Goal: Contribute content: Add original content to the website for others to see

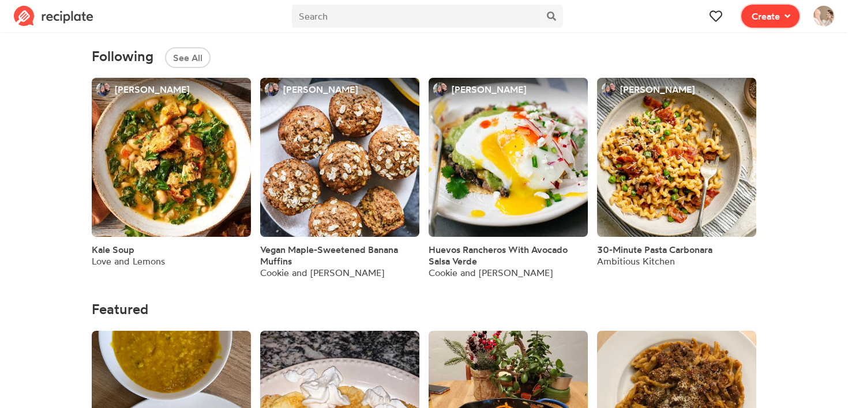
click at [783, 22] on span at bounding box center [785, 16] width 10 height 14
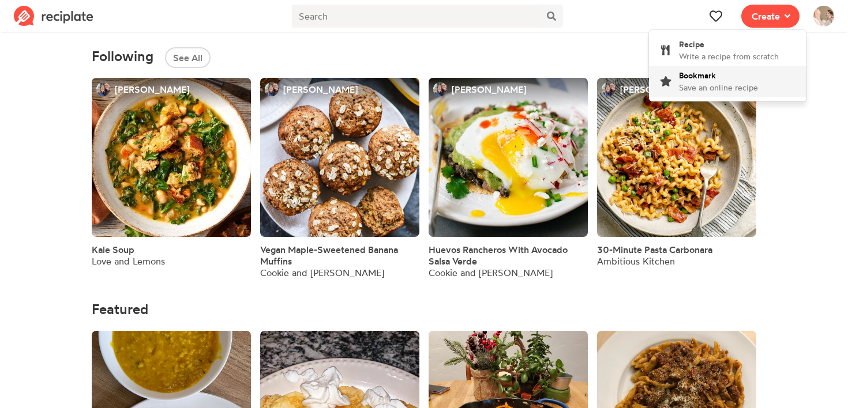
click at [739, 79] on div "Bookmark Save an online recipe" at bounding box center [718, 81] width 79 height 24
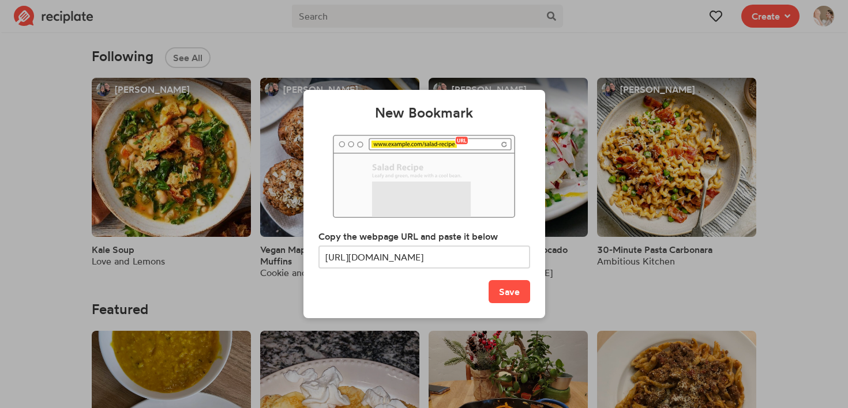
scroll to position [0, 123]
type input "[URL][DOMAIN_NAME]"
click at [506, 298] on button "Save" at bounding box center [509, 291] width 42 height 23
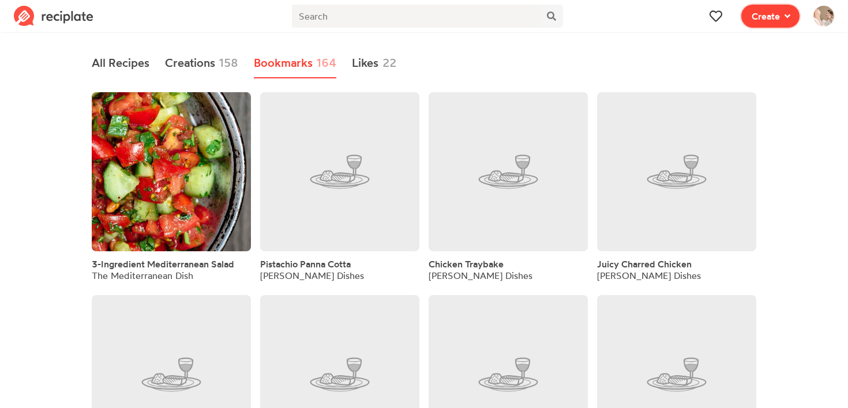
click at [775, 16] on span "Create" at bounding box center [765, 16] width 28 height 14
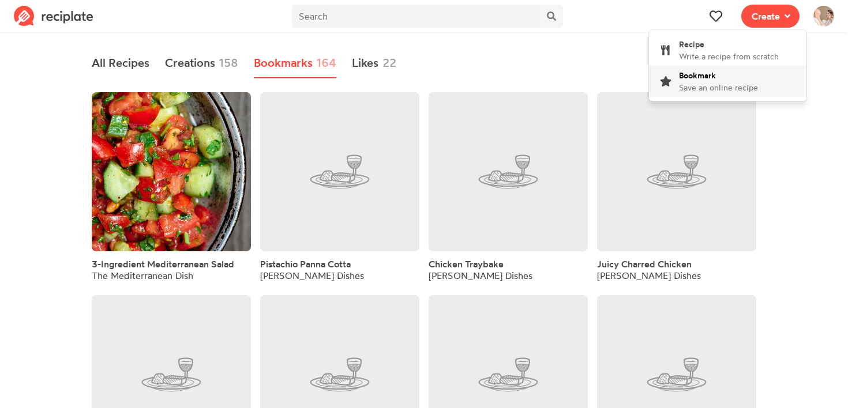
click at [724, 84] on span "Save an online recipe" at bounding box center [718, 87] width 79 height 10
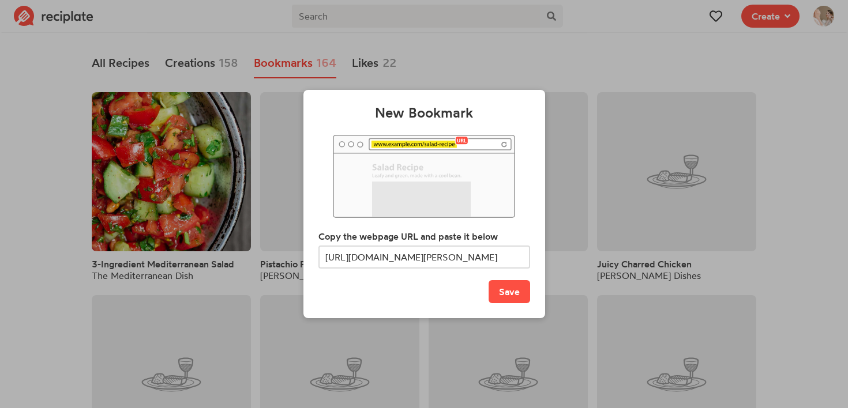
scroll to position [0, 297]
type input "[URL][DOMAIN_NAME][PERSON_NAME]"
click at [506, 298] on button "Save" at bounding box center [509, 291] width 42 height 23
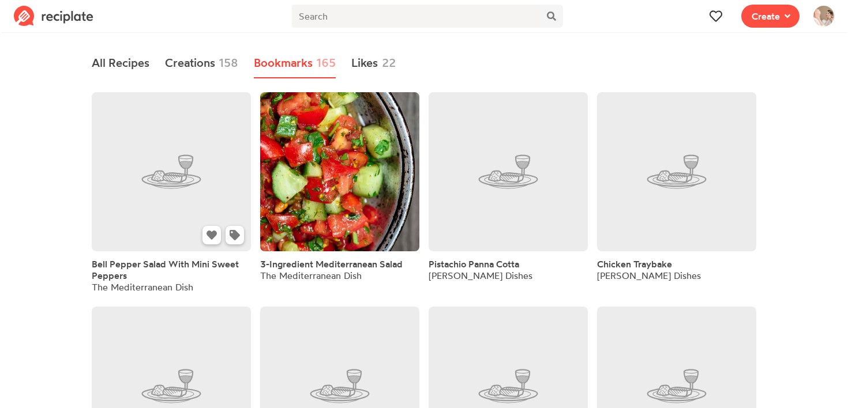
click at [170, 184] on link at bounding box center [171, 171] width 159 height 159
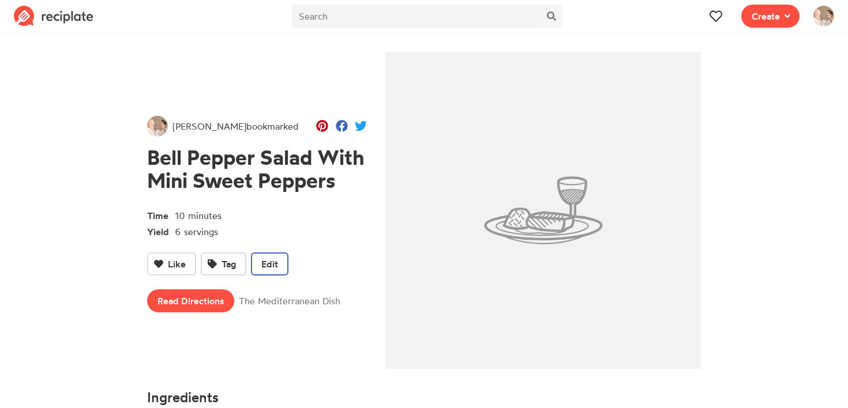
click at [266, 266] on span "Edit" at bounding box center [269, 264] width 17 height 14
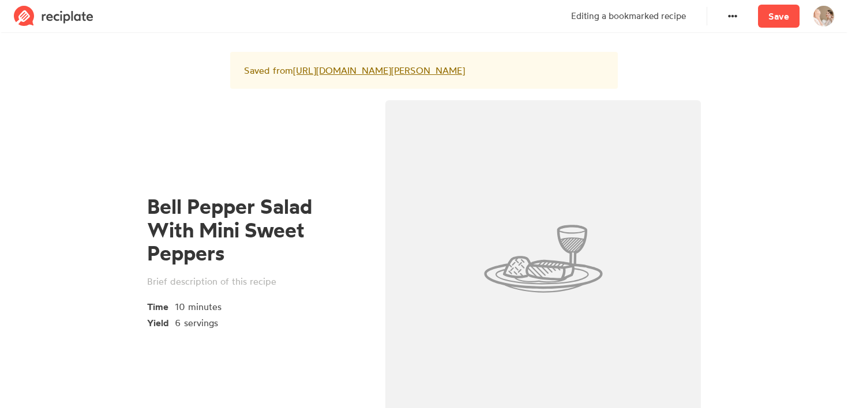
click at [563, 260] on img at bounding box center [542, 258] width 315 height 317
click at [270, 89] on div "Saved from [URL][DOMAIN_NAME][PERSON_NAME]" at bounding box center [424, 70] width 388 height 37
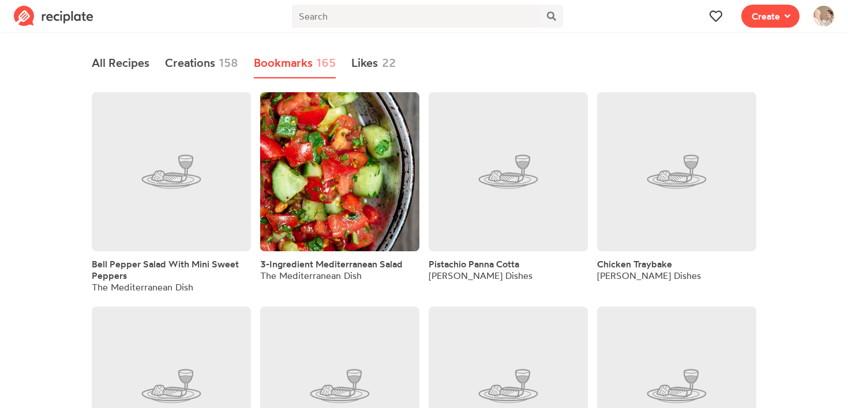
click at [787, 29] on span "Create" at bounding box center [770, 16] width 72 height 32
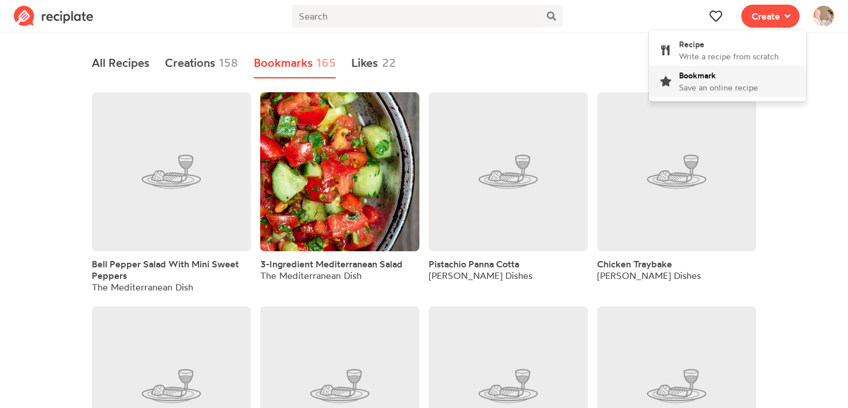
click at [713, 88] on span "Save an online recipe" at bounding box center [718, 87] width 79 height 10
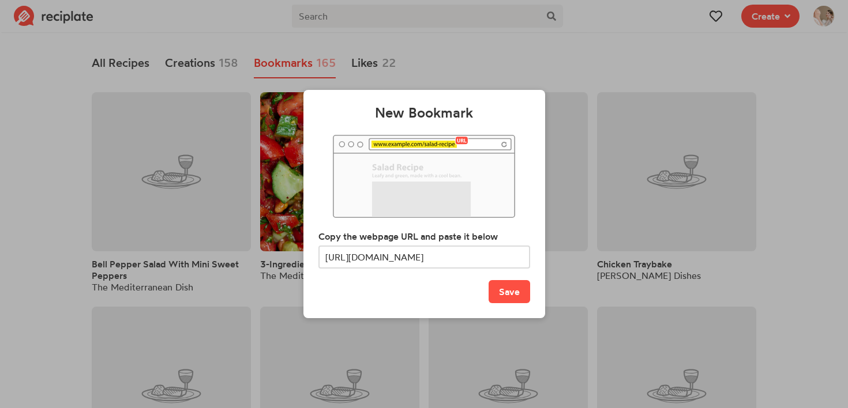
scroll to position [0, 356]
type input "[URL][DOMAIN_NAME]"
click at [522, 285] on button "Save" at bounding box center [509, 291] width 42 height 23
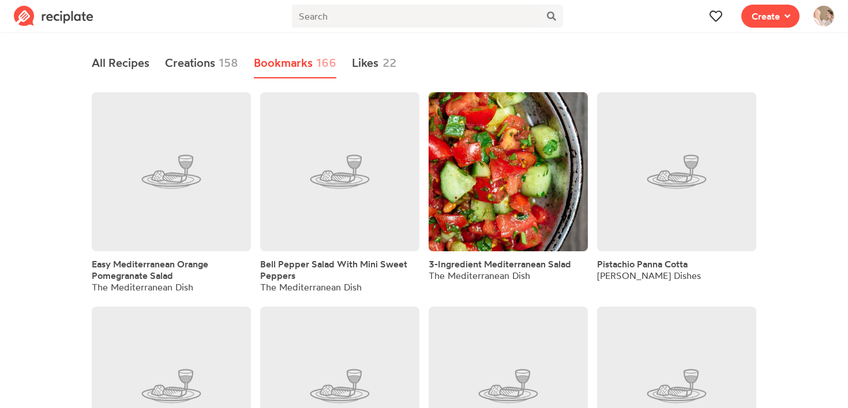
click at [306, 279] on link "Bell Pepper Salad With Mini Sweet Peppers" at bounding box center [339, 269] width 159 height 23
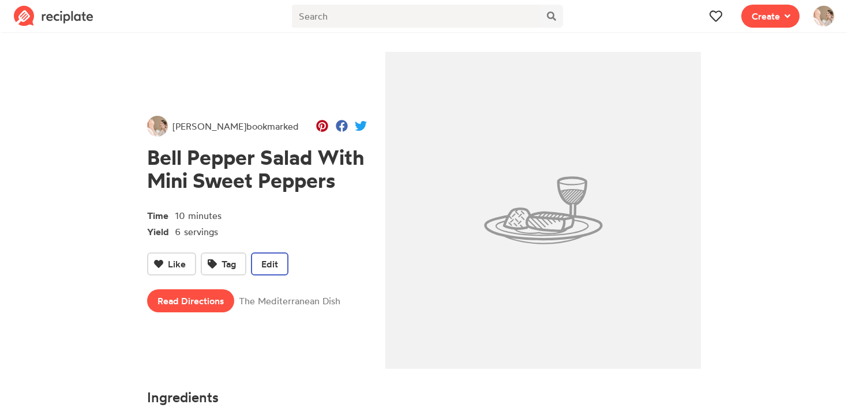
click at [272, 261] on span "Edit" at bounding box center [269, 264] width 17 height 14
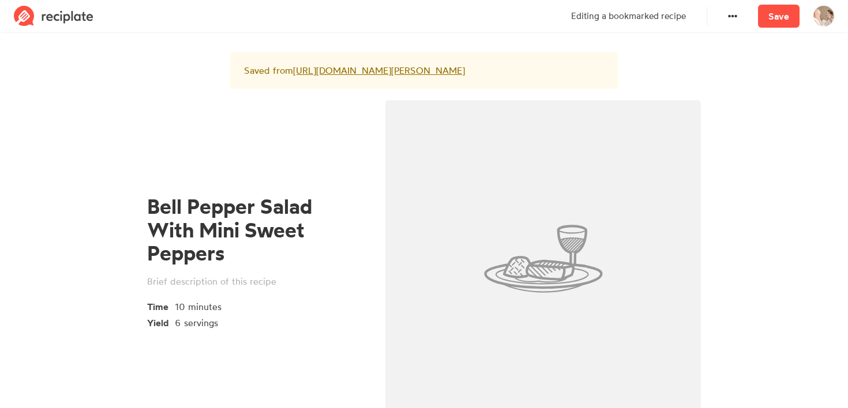
click at [313, 137] on div "Bell Pepper Salad With Mini Sweet Peppers Time 10 minutes Yield 6 servings" at bounding box center [257, 262] width 238 height 338
click at [156, 72] on div "Saved from [URL][DOMAIN_NAME][PERSON_NAME]" at bounding box center [423, 76] width 775 height 48
click at [777, 14] on link "Save" at bounding box center [779, 16] width 42 height 23
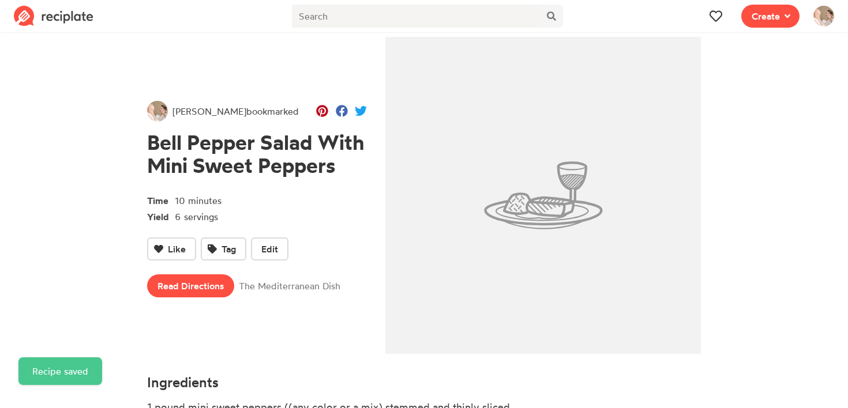
scroll to position [33, 0]
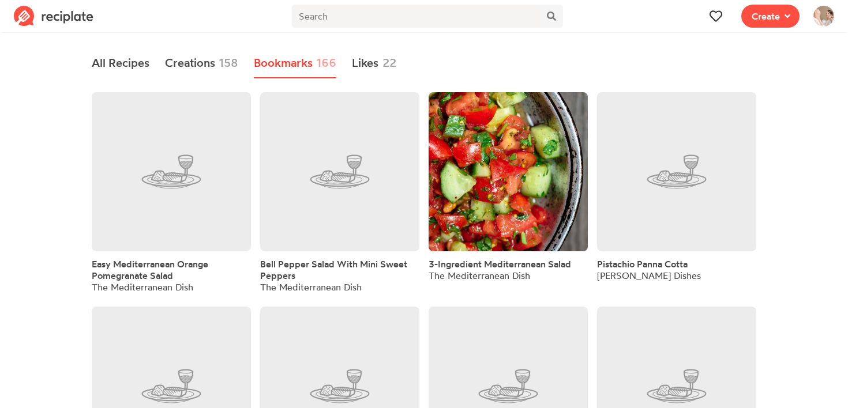
click at [106, 280] on span "Easy Mediterranean Orange Pomegranate Salad" at bounding box center [150, 269] width 116 height 23
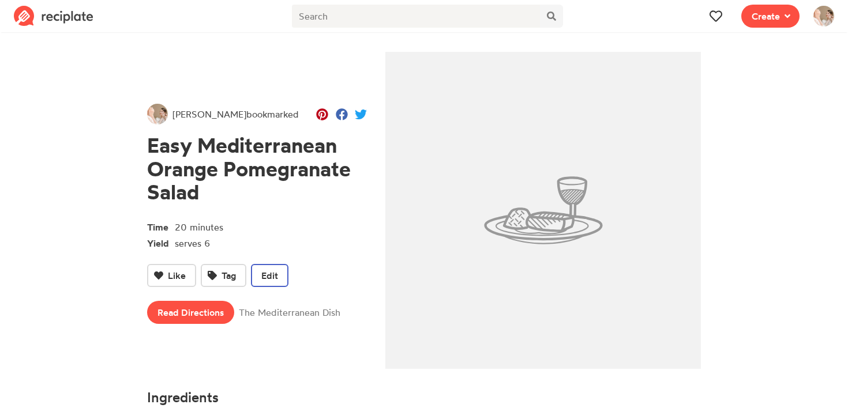
click at [270, 276] on span "Edit" at bounding box center [269, 276] width 17 height 14
click at [781, 17] on span at bounding box center [785, 16] width 10 height 14
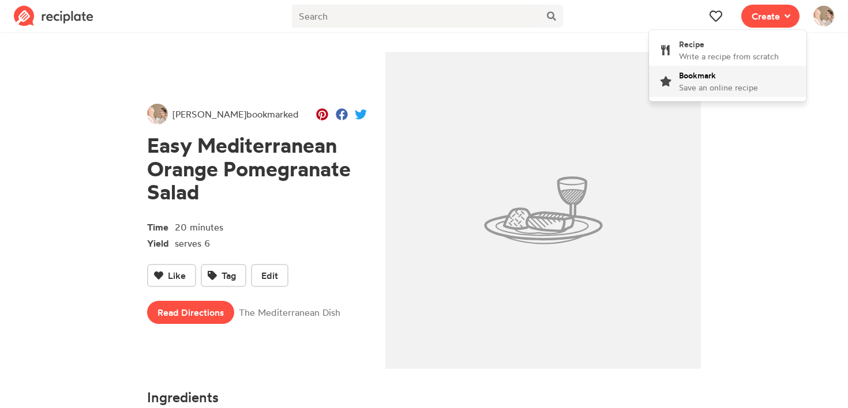
click at [738, 67] on link "Bookmark Save an online recipe" at bounding box center [727, 81] width 157 height 31
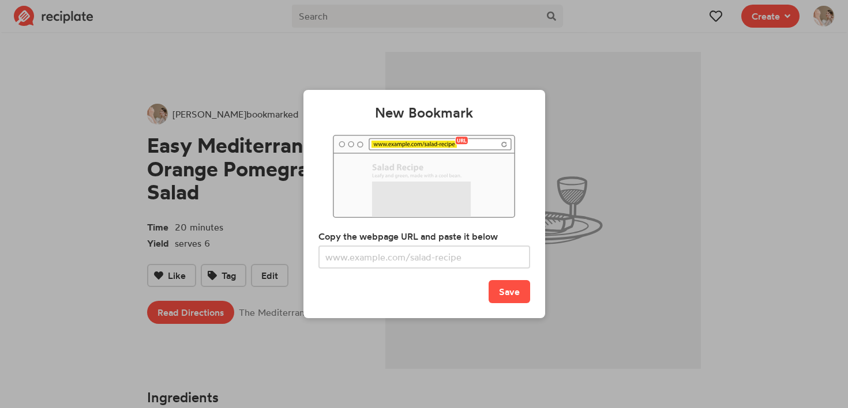
type input "[URL][DOMAIN_NAME]"
drag, startPoint x: 404, startPoint y: 262, endPoint x: 547, endPoint y: 265, distance: 143.1
click at [547, 265] on div "New Bookmark Copy the webpage URL and paste it below [URL][DOMAIN_NAME] Save" at bounding box center [424, 204] width 251 height 376
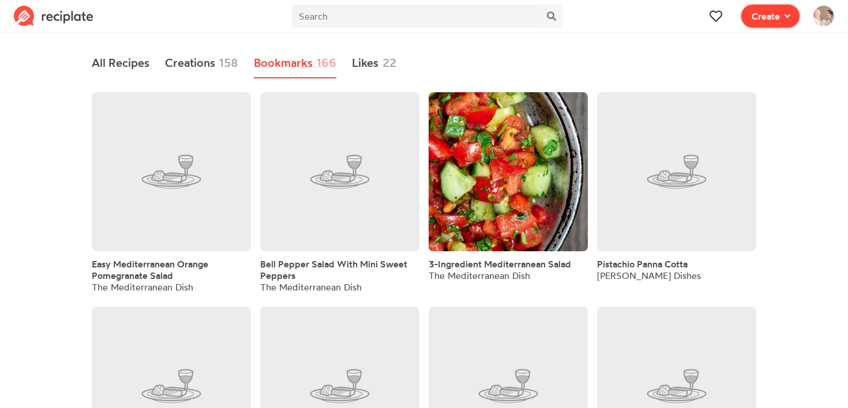
click at [756, 15] on span "Create" at bounding box center [765, 16] width 28 height 14
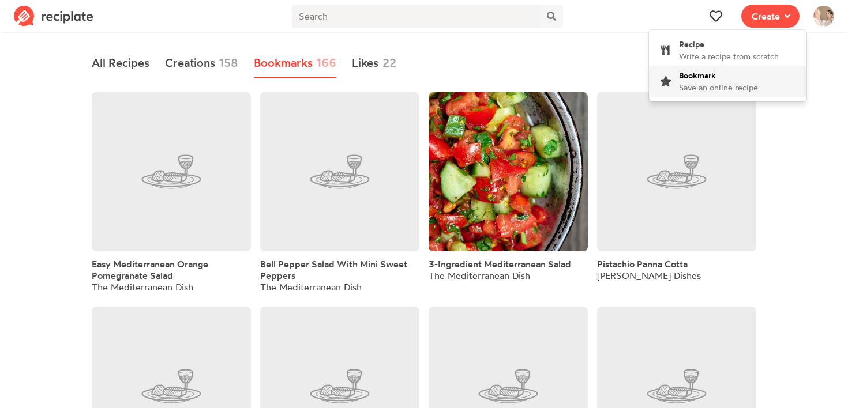
click at [716, 74] on div "Bookmark Save an online recipe" at bounding box center [718, 81] width 79 height 24
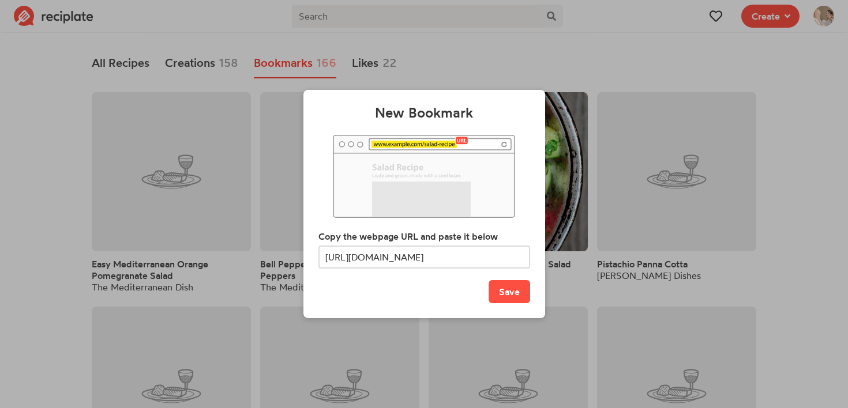
scroll to position [0, 356]
drag, startPoint x: 384, startPoint y: 257, endPoint x: 507, endPoint y: 261, distance: 123.5
click at [507, 261] on body "Recipe Write a recipe from scratch Bookmark Save an online recipe [PERSON_NAME]…" at bounding box center [424, 204] width 848 height 408
type input "[URL][DOMAIN_NAME]"
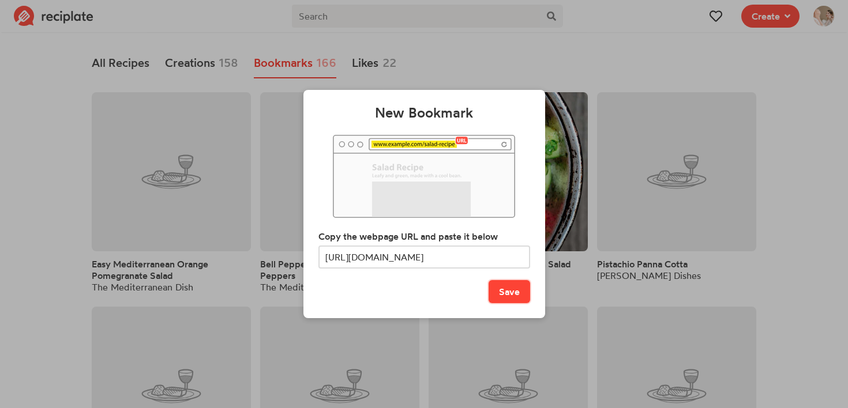
click at [510, 291] on button "Save" at bounding box center [509, 291] width 42 height 23
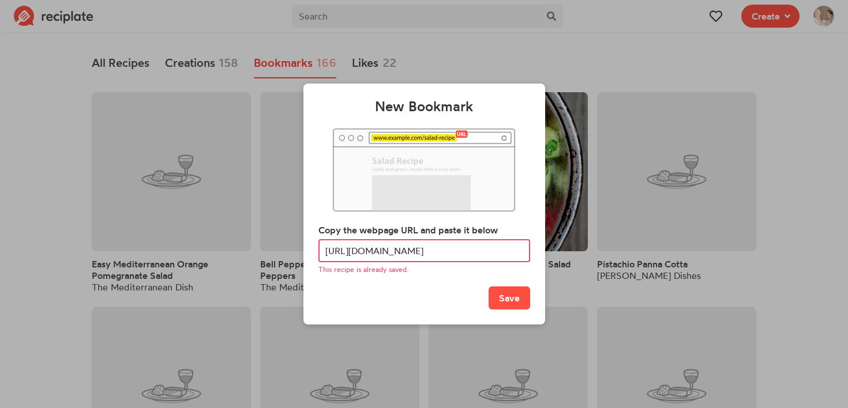
click at [521, 65] on div "New Bookmark Copy the webpage URL and paste it below [URL][DOMAIN_NAME] This re…" at bounding box center [424, 204] width 251 height 376
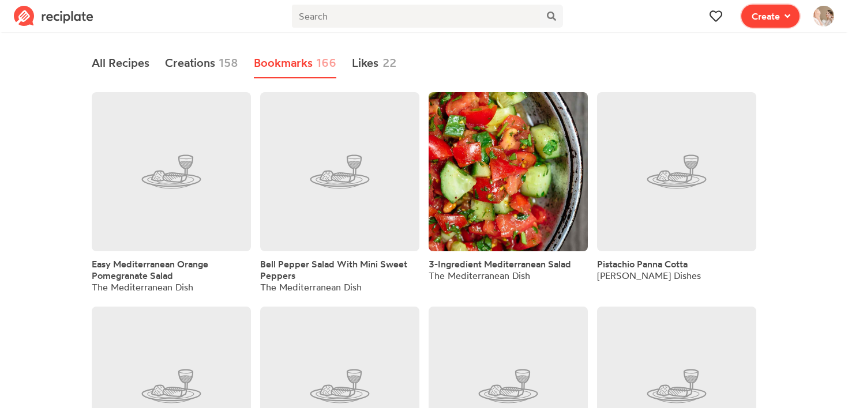
click at [766, 17] on span "Create" at bounding box center [765, 16] width 28 height 14
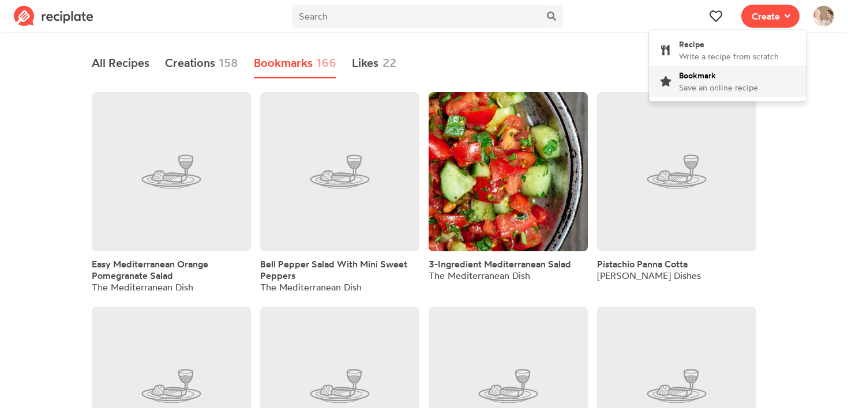
click at [724, 79] on div "Bookmark Save an online recipe" at bounding box center [718, 81] width 79 height 24
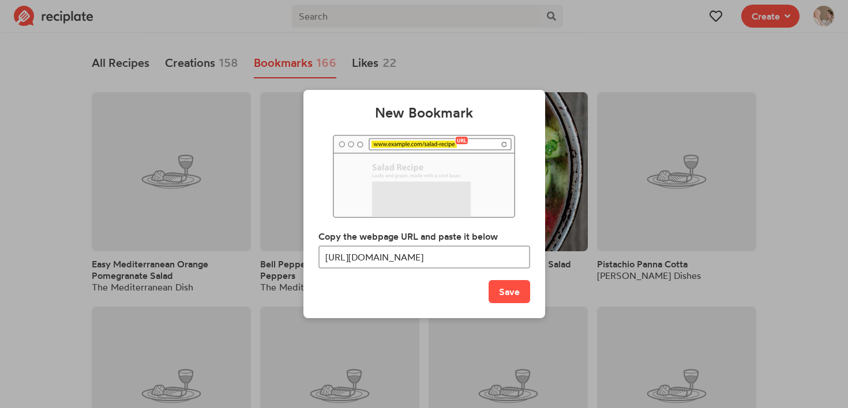
scroll to position [0, 36]
type input "[URL][DOMAIN_NAME]"
click at [497, 298] on button "Save" at bounding box center [509, 291] width 42 height 23
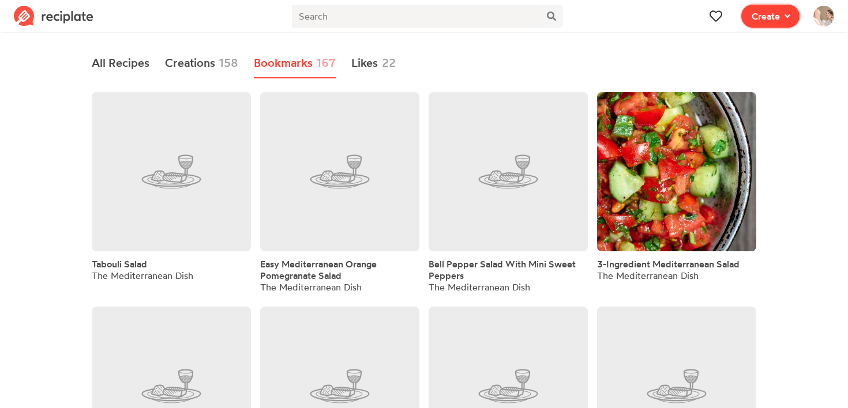
click at [769, 16] on span "Create" at bounding box center [765, 16] width 28 height 14
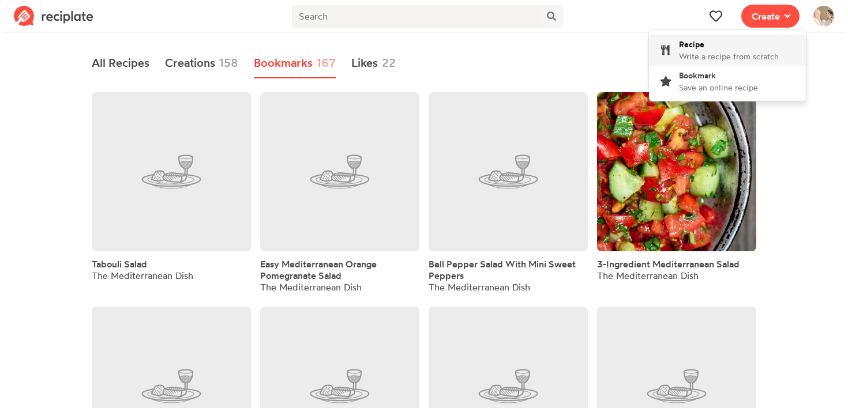
click at [694, 54] on span "Write a recipe from scratch" at bounding box center [729, 56] width 100 height 10
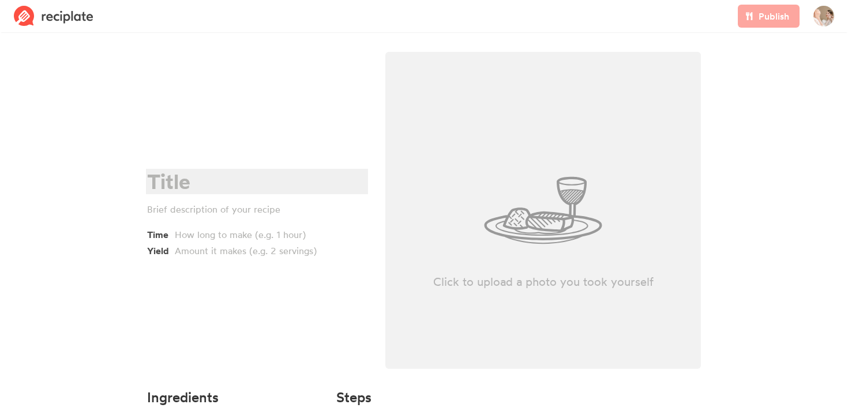
click at [160, 187] on div at bounding box center [255, 182] width 216 height 24
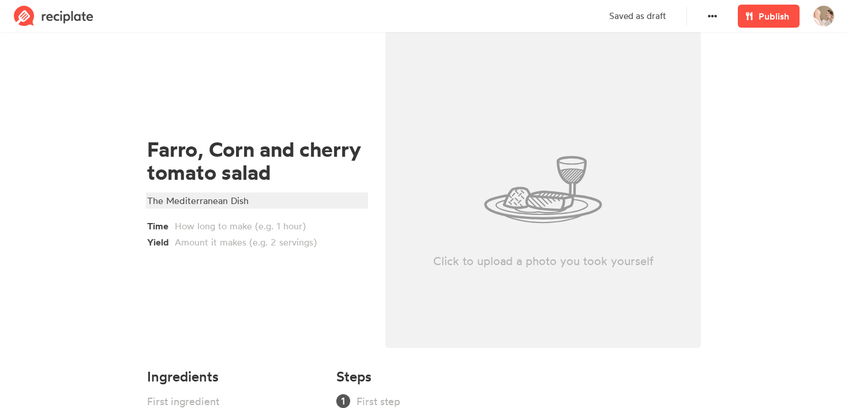
scroll to position [87, 0]
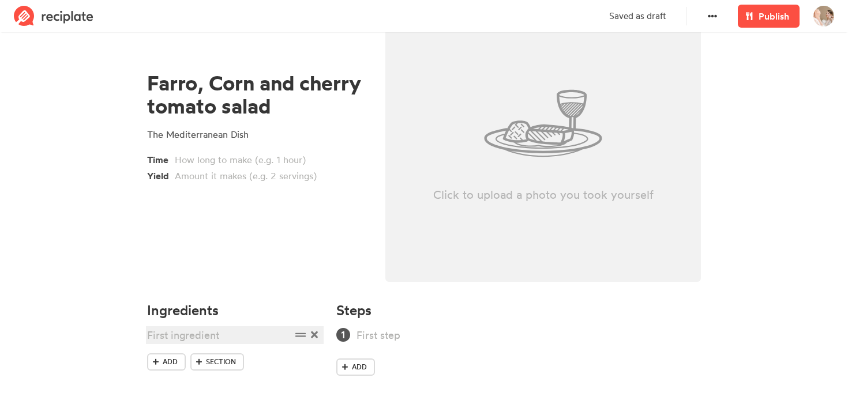
click at [192, 335] on div at bounding box center [219, 336] width 144 height 16
click at [230, 337] on div "One cup pearl pharaoh" at bounding box center [219, 336] width 144 height 16
click at [161, 333] on div "One cup [PERSON_NAME]" at bounding box center [219, 336] width 144 height 16
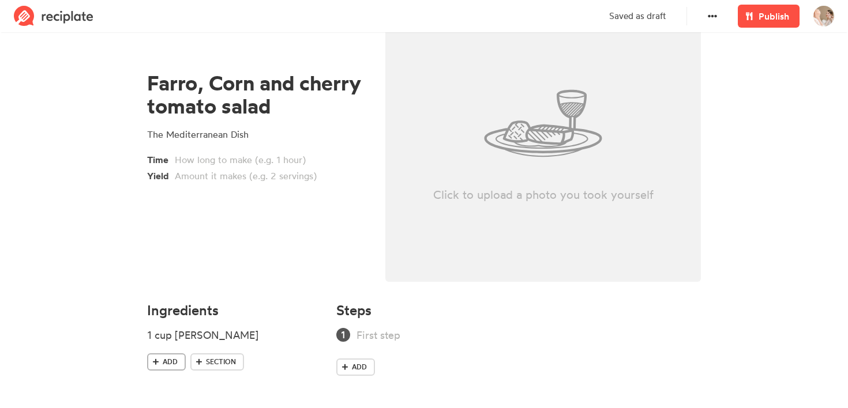
click at [163, 364] on span "Add" at bounding box center [170, 362] width 15 height 10
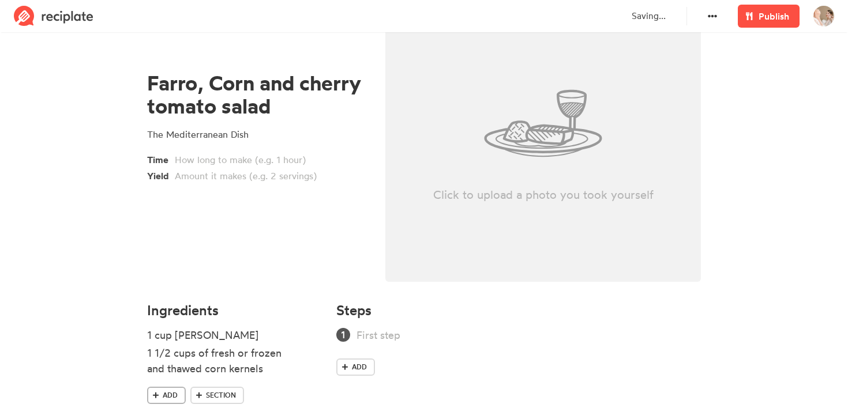
click at [157, 399] on span at bounding box center [156, 395] width 10 height 10
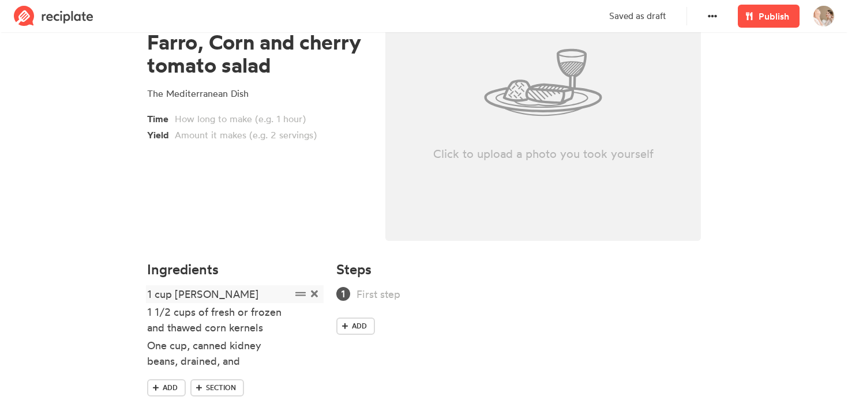
scroll to position [154, 0]
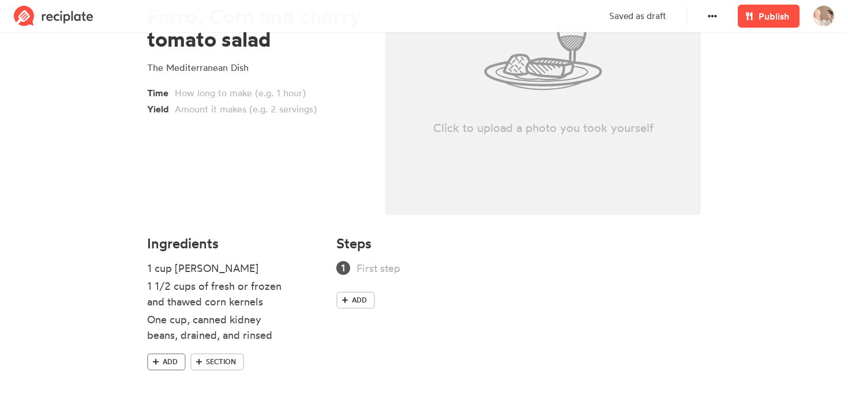
click at [178, 367] on link "Add" at bounding box center [166, 362] width 39 height 17
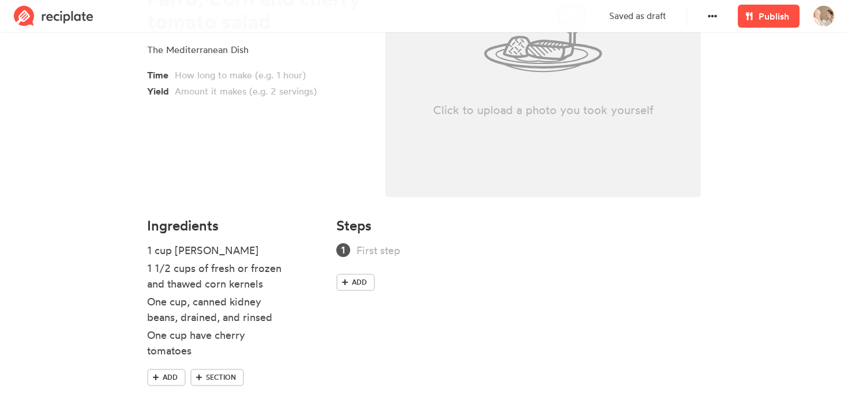
scroll to position [173, 0]
click at [156, 379] on icon at bounding box center [156, 376] width 6 height 7
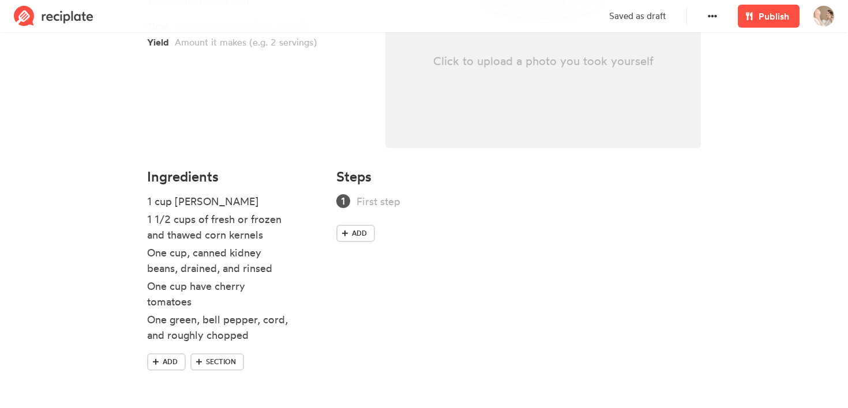
click at [181, 346] on ul "1 cup [PERSON_NAME] 1 1/2 cups of fresh or frozen and thawed corn kernels One c…" at bounding box center [234, 274] width 175 height 160
click at [175, 360] on span "Add" at bounding box center [170, 362] width 15 height 10
click at [171, 376] on span "Add" at bounding box center [170, 380] width 15 height 10
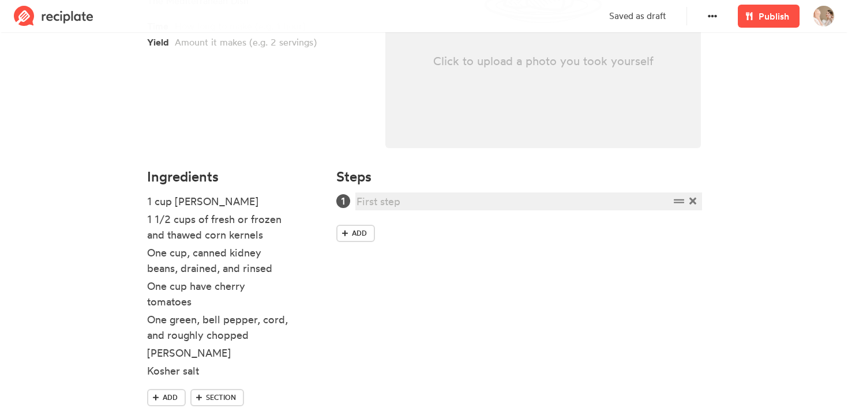
click at [373, 203] on div at bounding box center [512, 202] width 313 height 16
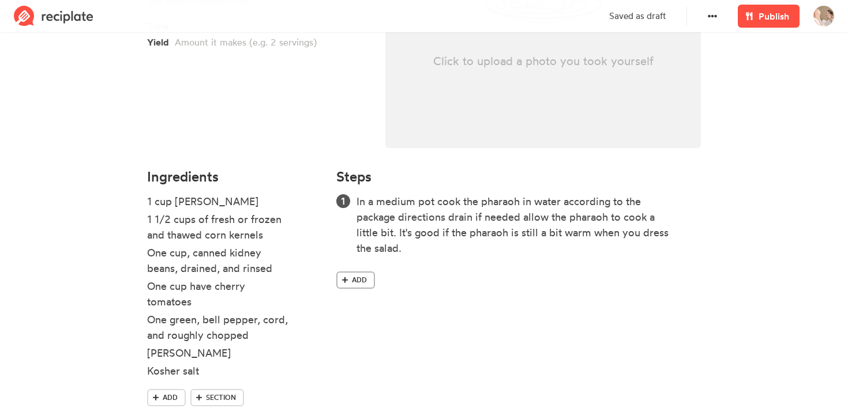
click at [359, 283] on span "Add" at bounding box center [359, 280] width 15 height 10
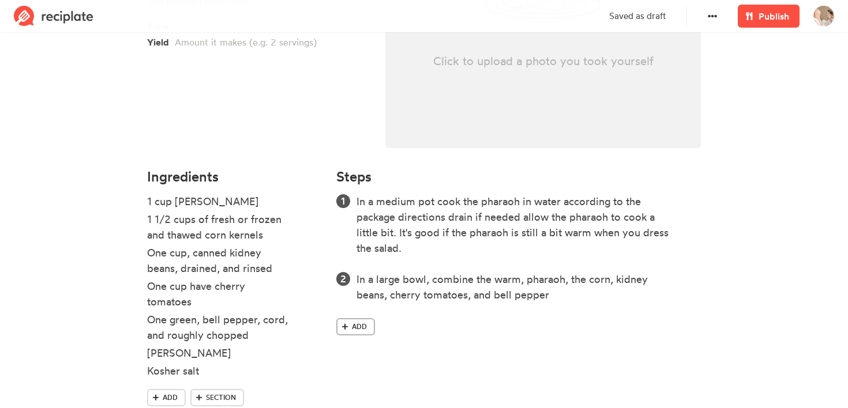
click at [347, 326] on icon at bounding box center [345, 327] width 6 height 6
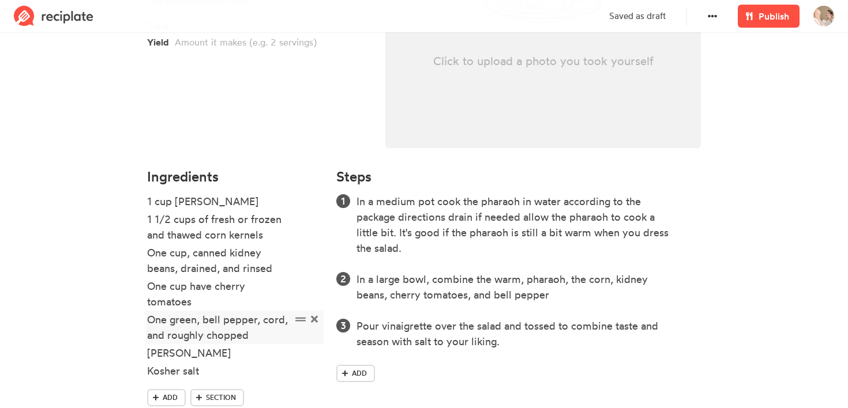
scroll to position [257, 0]
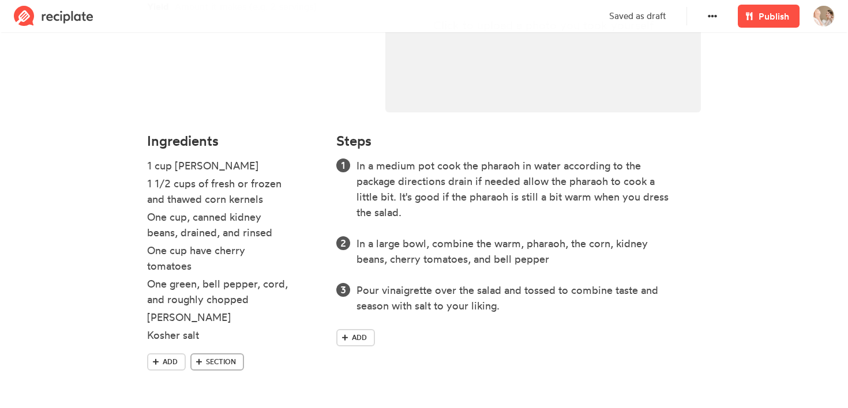
click at [228, 364] on span "Section" at bounding box center [221, 362] width 30 height 10
click at [157, 385] on icon at bounding box center [156, 385] width 6 height 6
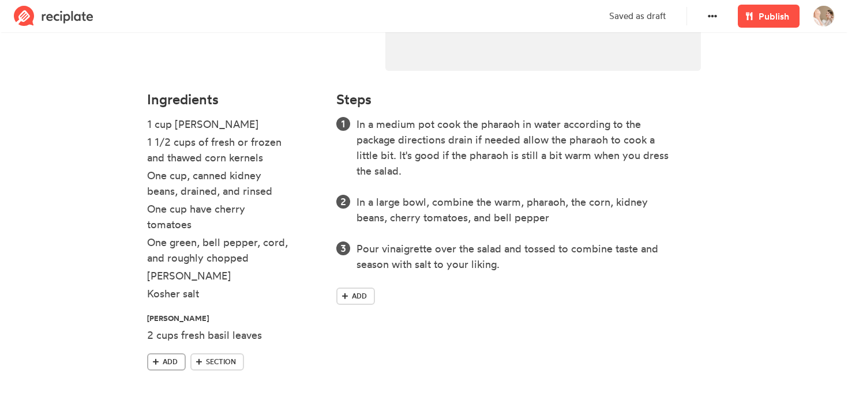
click at [165, 363] on span "Add" at bounding box center [170, 362] width 15 height 10
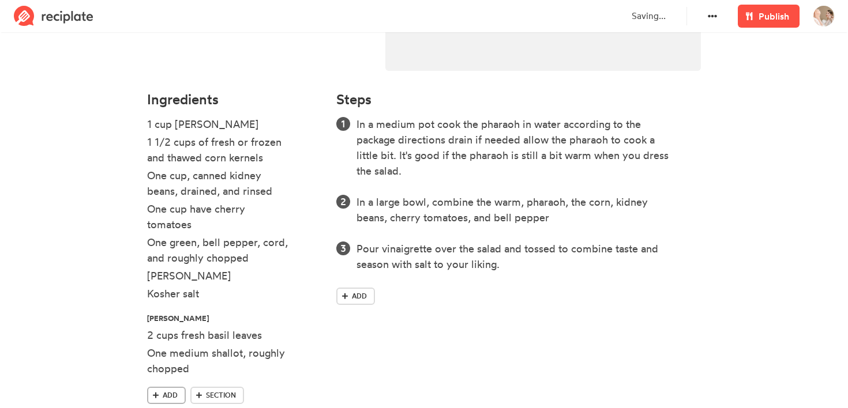
click at [167, 393] on span "Add" at bounding box center [170, 395] width 15 height 10
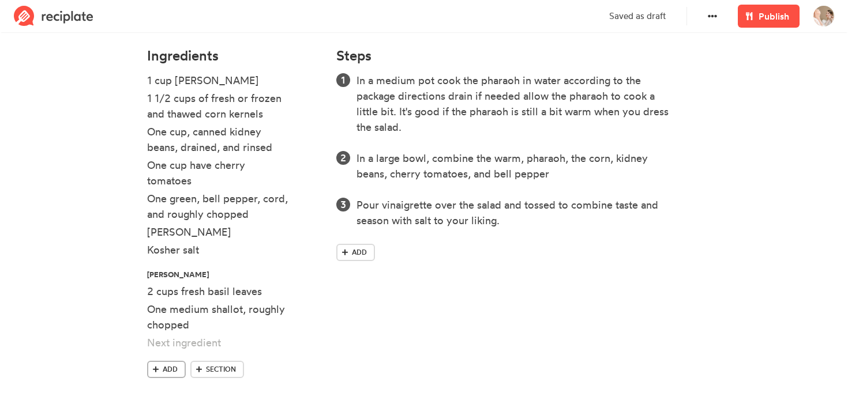
scroll to position [349, 0]
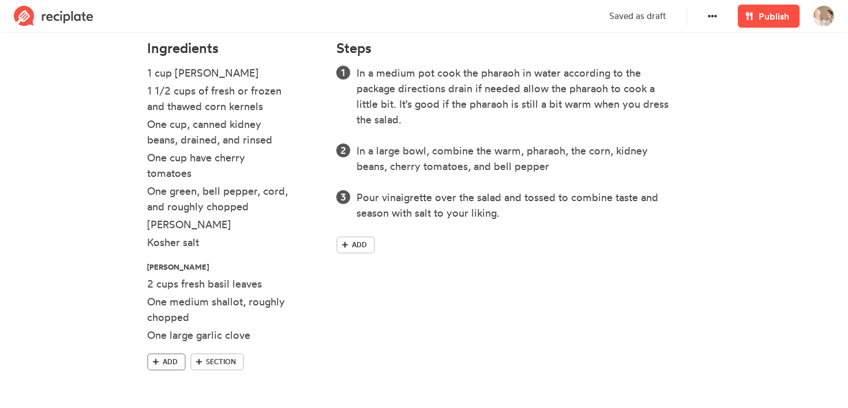
click at [166, 361] on span "Add" at bounding box center [170, 362] width 15 height 10
click at [166, 382] on span "Add" at bounding box center [170, 380] width 15 height 10
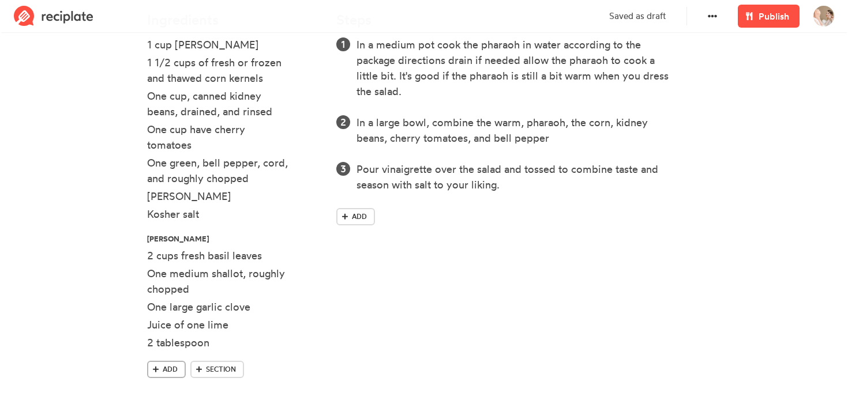
scroll to position [385, 0]
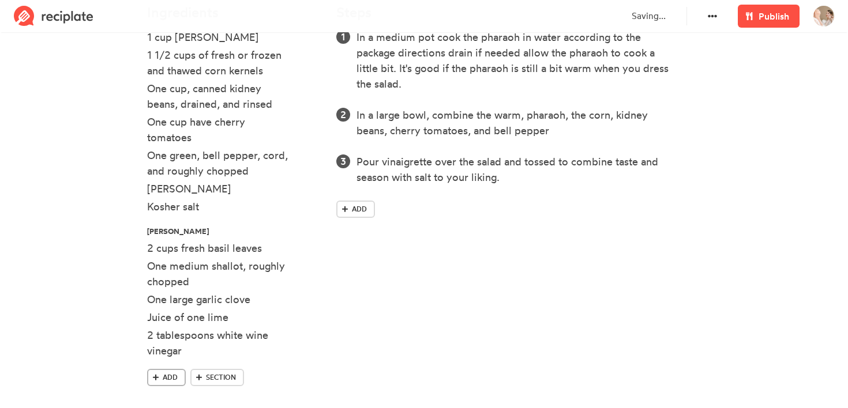
click at [164, 379] on span "Add" at bounding box center [170, 378] width 15 height 10
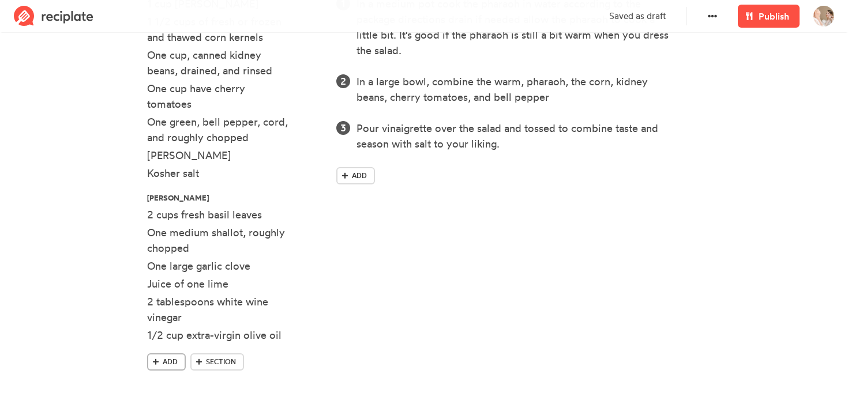
scroll to position [419, 0]
click at [170, 355] on link "Add" at bounding box center [166, 362] width 39 height 17
click at [166, 387] on link "Add" at bounding box center [166, 395] width 39 height 17
click at [435, 237] on div "Steps In a medium pot cook the pharaoh in water according to the package direct…" at bounding box center [518, 207] width 378 height 486
click at [359, 183] on link "Add" at bounding box center [355, 175] width 39 height 17
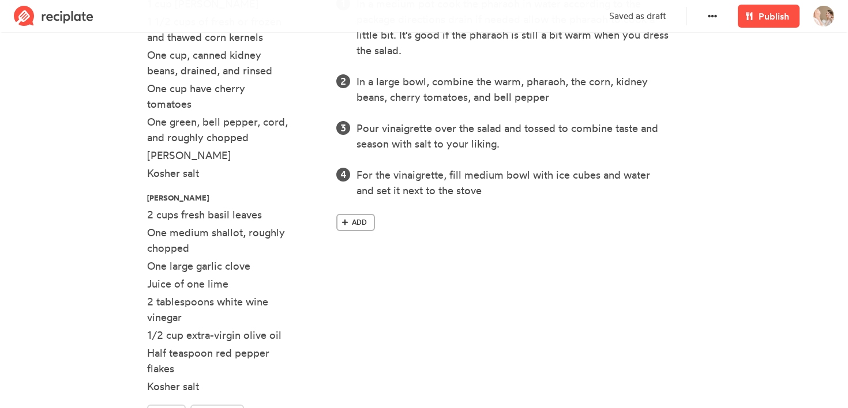
click at [352, 223] on span "Add" at bounding box center [359, 222] width 15 height 10
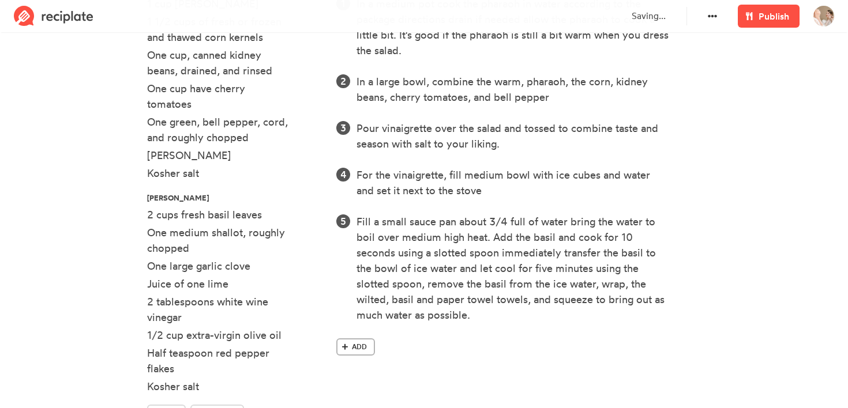
click at [341, 346] on span at bounding box center [345, 347] width 10 height 10
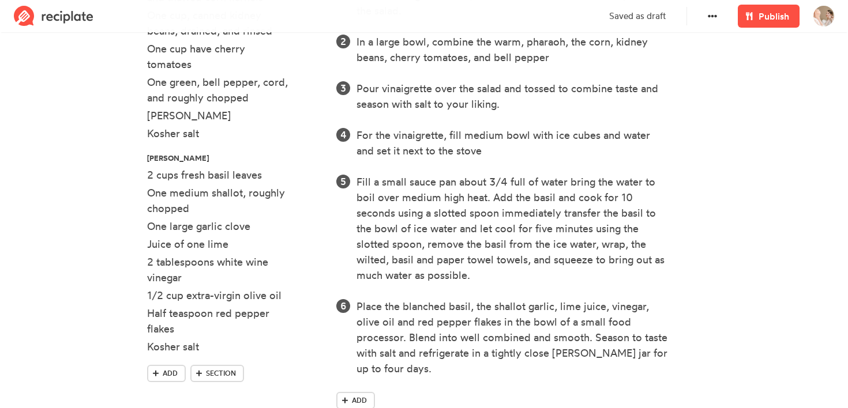
scroll to position [459, 0]
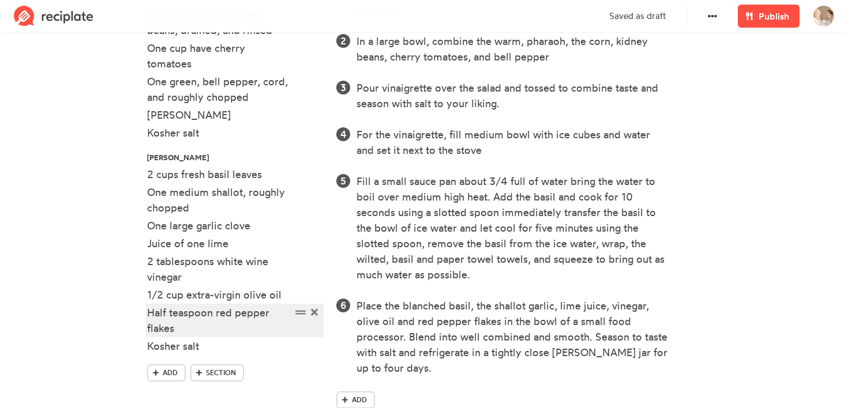
click at [176, 322] on div "Half teaspoon red pepper flakes" at bounding box center [219, 320] width 144 height 31
click at [198, 320] on div "Half teaspoon red pepper flakes" at bounding box center [219, 320] width 144 height 31
click at [159, 313] on div "Half teaspoon red pepper flakes" at bounding box center [219, 320] width 144 height 31
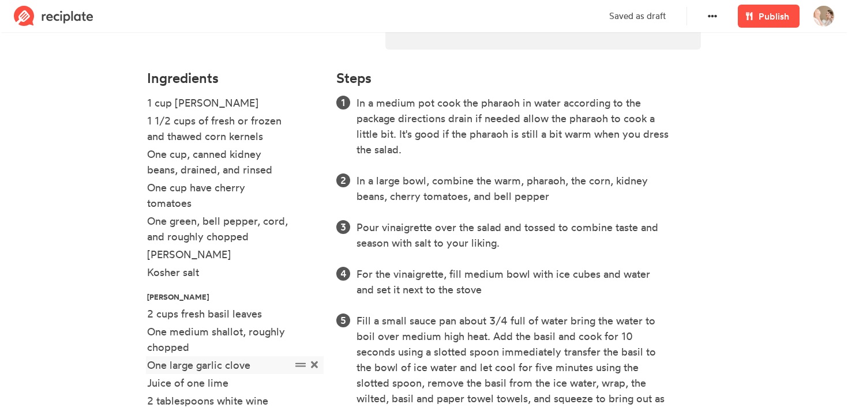
scroll to position [306, 0]
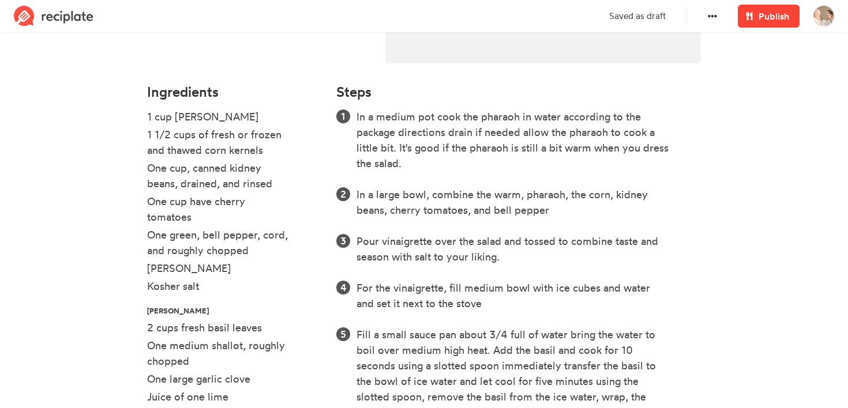
click at [756, 14] on link "Publish" at bounding box center [769, 16] width 62 height 23
click at [757, 21] on link "Publish" at bounding box center [769, 16] width 62 height 23
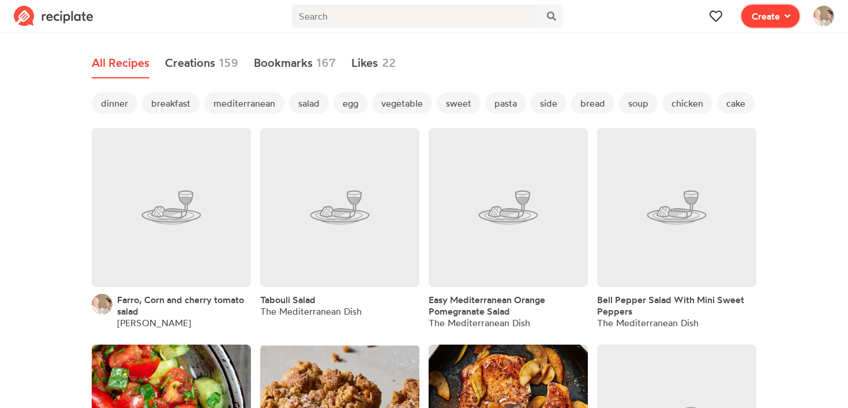
click at [775, 9] on span "Create" at bounding box center [765, 16] width 28 height 14
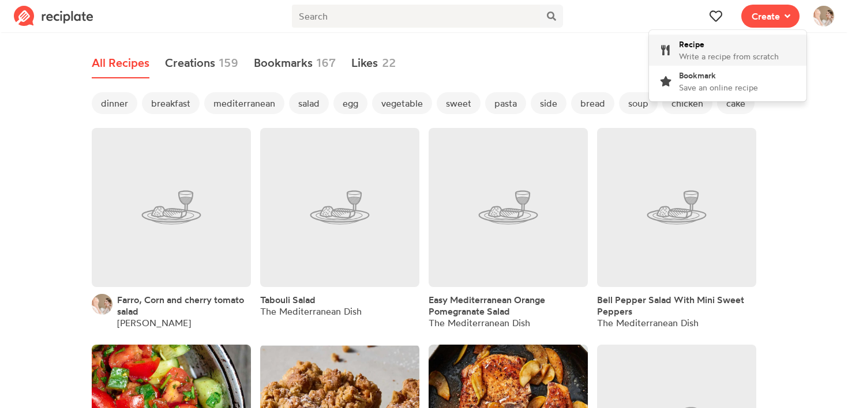
click at [721, 59] on span "Write a recipe from scratch" at bounding box center [729, 56] width 100 height 10
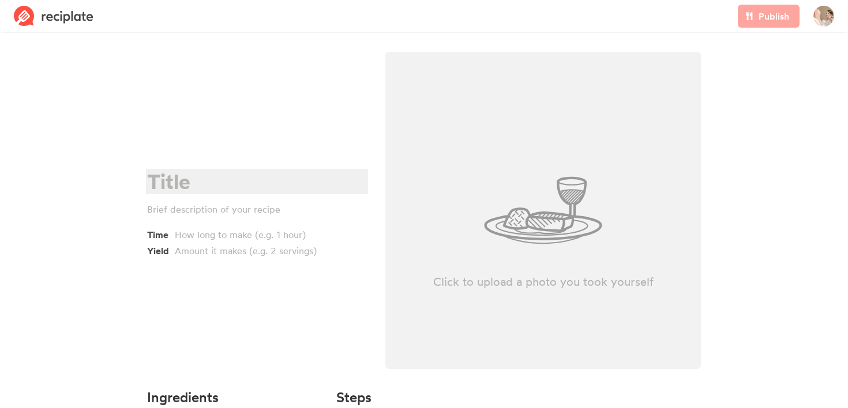
click at [171, 176] on div at bounding box center [255, 182] width 216 height 24
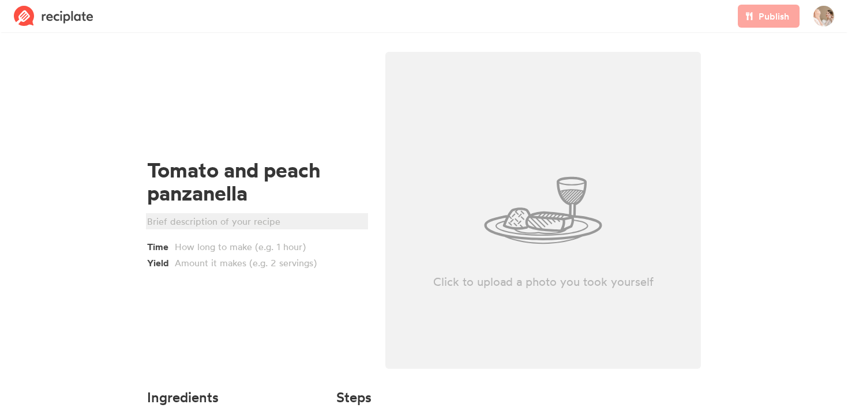
click at [170, 215] on div at bounding box center [255, 222] width 216 height 14
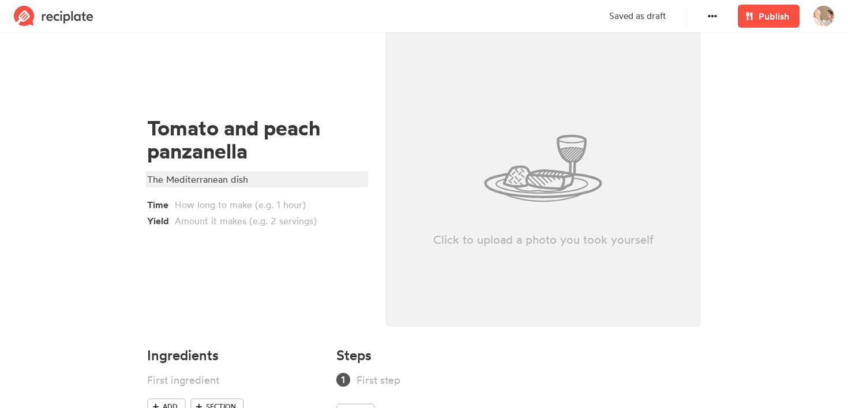
scroll to position [87, 0]
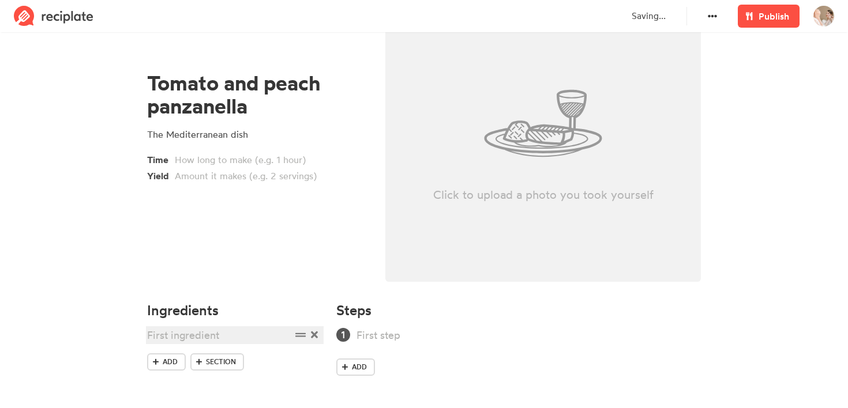
click at [186, 334] on div at bounding box center [219, 336] width 144 height 16
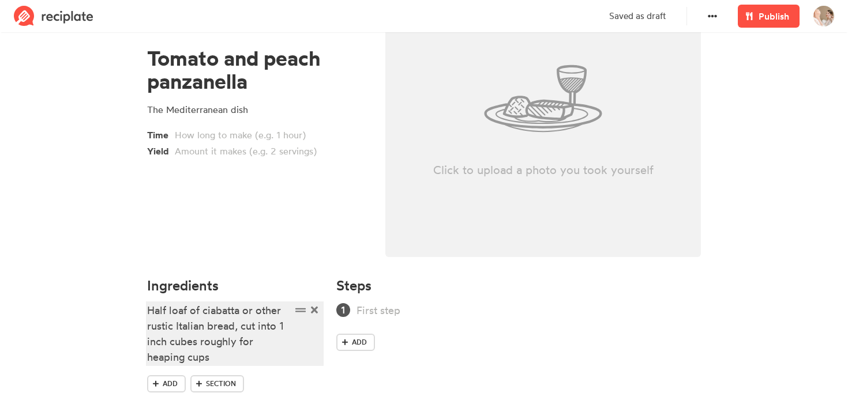
scroll to position [134, 0]
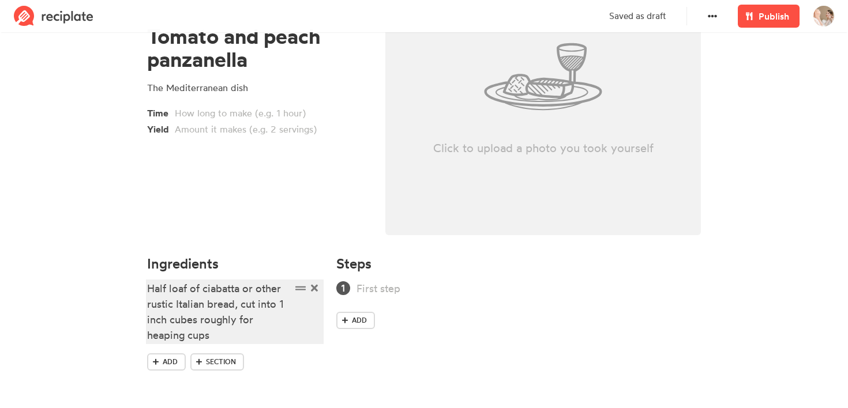
click at [245, 321] on div "Half loaf of ciabatta or other rustic Italian bread, cut into 1 inch cubes roug…" at bounding box center [219, 312] width 144 height 62
click at [249, 321] on div "Half loaf of ciabatta or other rustic Italian bread, cut into 1 inch cubes roug…" at bounding box center [219, 312] width 144 height 62
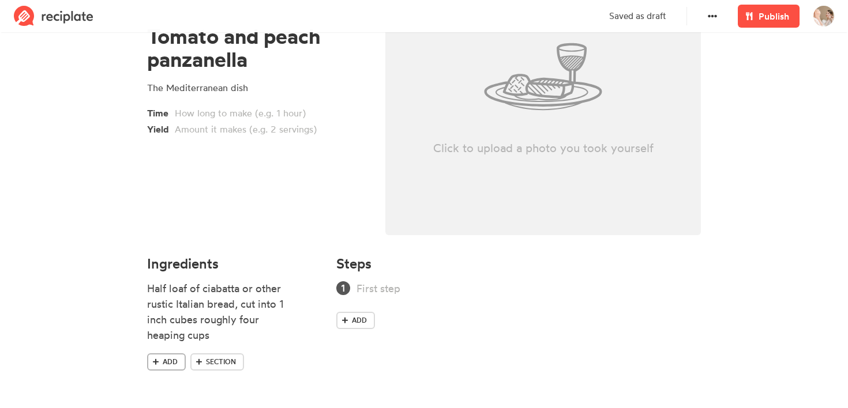
click at [155, 366] on span at bounding box center [156, 362] width 10 height 10
click at [166, 383] on span "Add" at bounding box center [170, 380] width 15 height 10
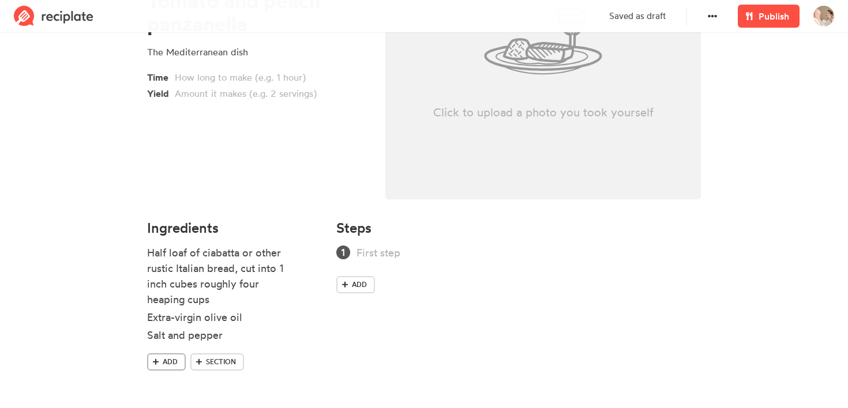
click at [171, 363] on span "Add" at bounding box center [170, 362] width 15 height 10
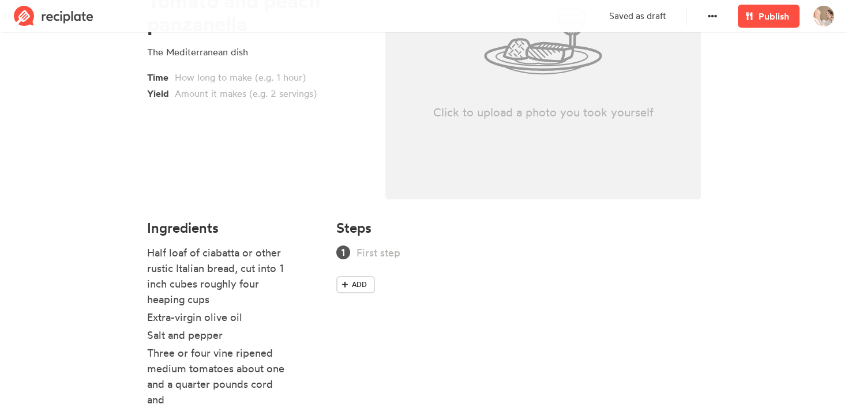
scroll to position [234, 0]
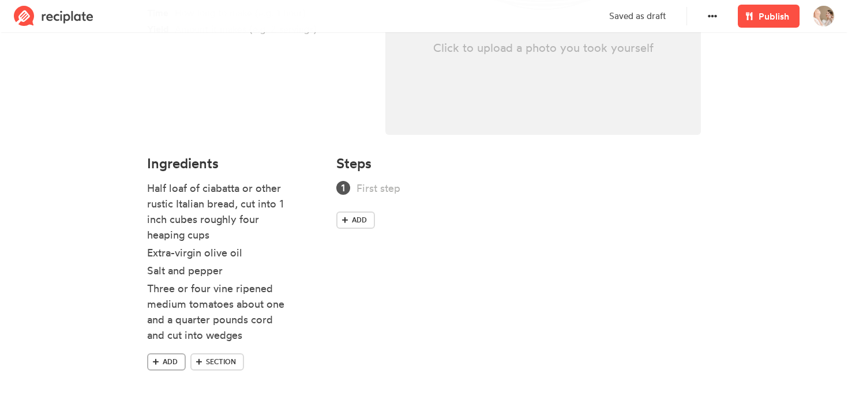
click at [167, 366] on span "Add" at bounding box center [170, 362] width 15 height 10
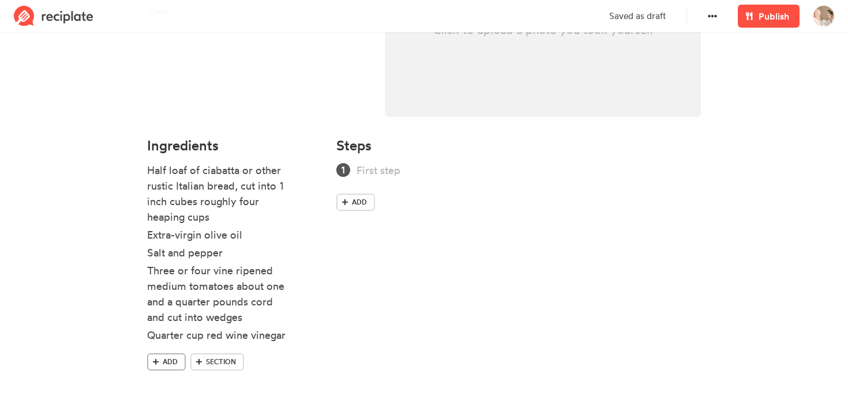
click at [172, 360] on span "Add" at bounding box center [170, 362] width 15 height 10
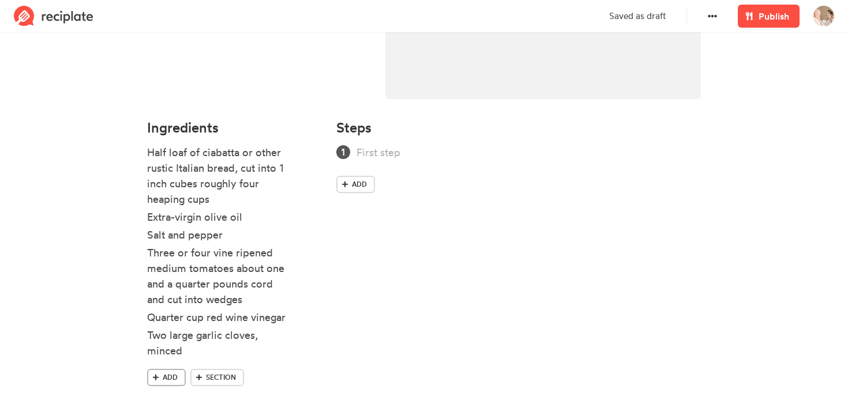
click at [167, 384] on link "Add" at bounding box center [166, 377] width 39 height 17
click at [168, 402] on link "Add" at bounding box center [166, 395] width 39 height 17
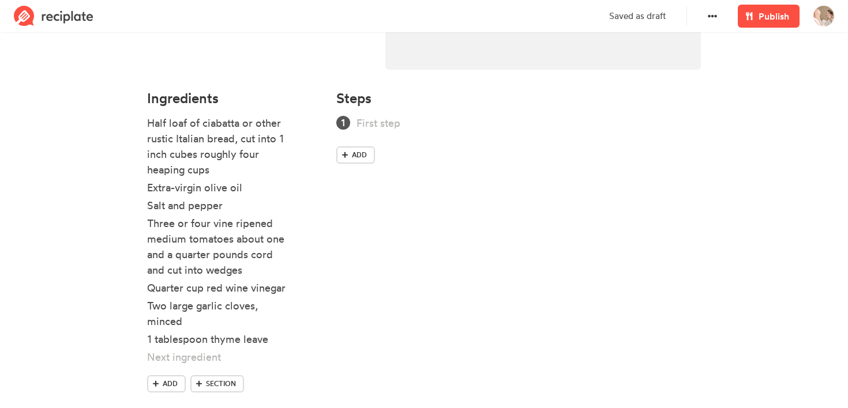
scroll to position [321, 0]
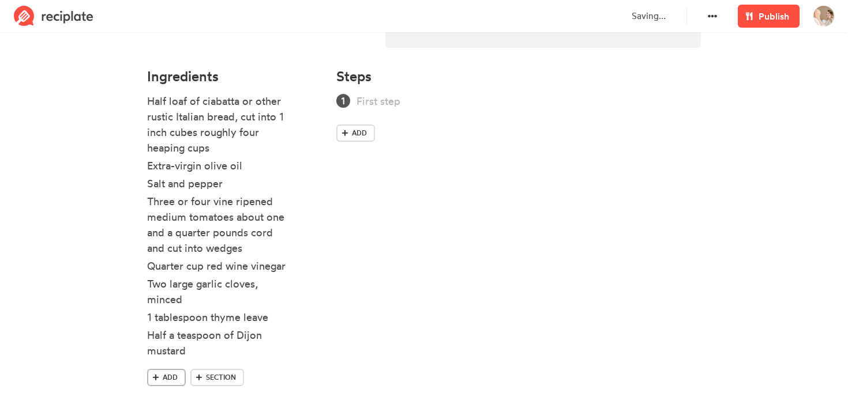
click at [176, 381] on span "Add" at bounding box center [170, 378] width 15 height 10
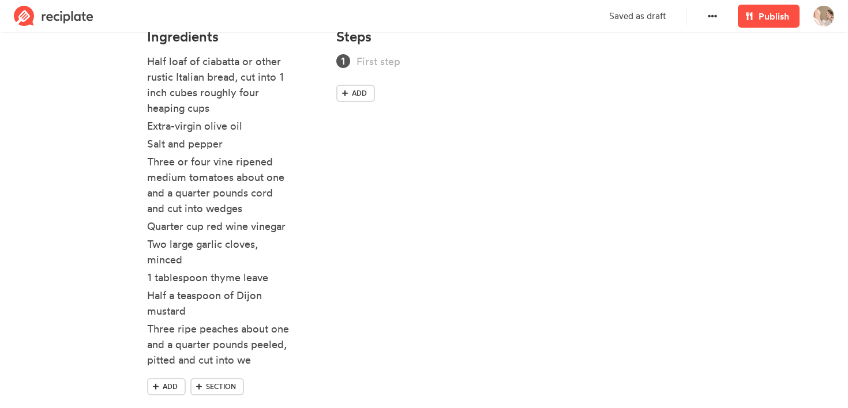
scroll to position [386, 0]
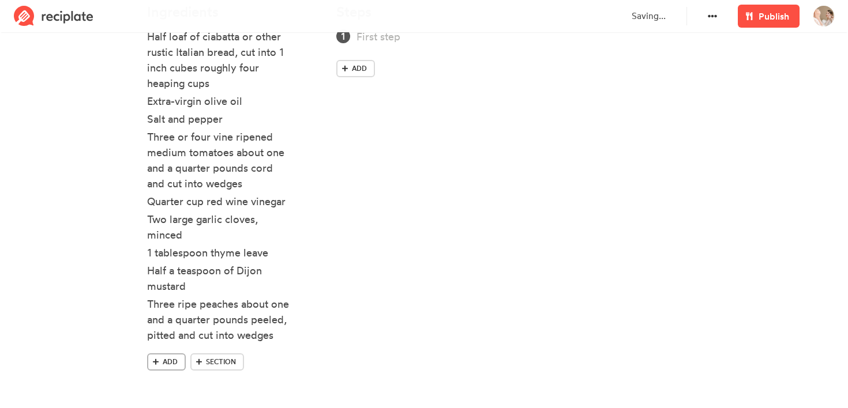
click at [161, 364] on link "Add" at bounding box center [166, 362] width 39 height 17
click at [159, 396] on span at bounding box center [156, 395] width 10 height 10
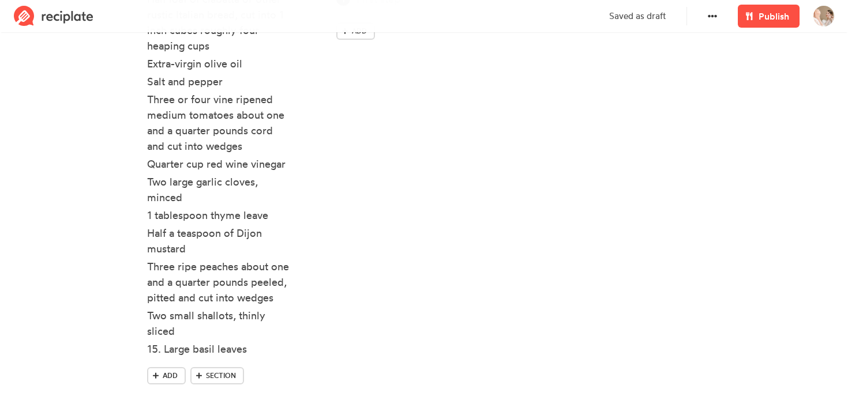
scroll to position [437, 0]
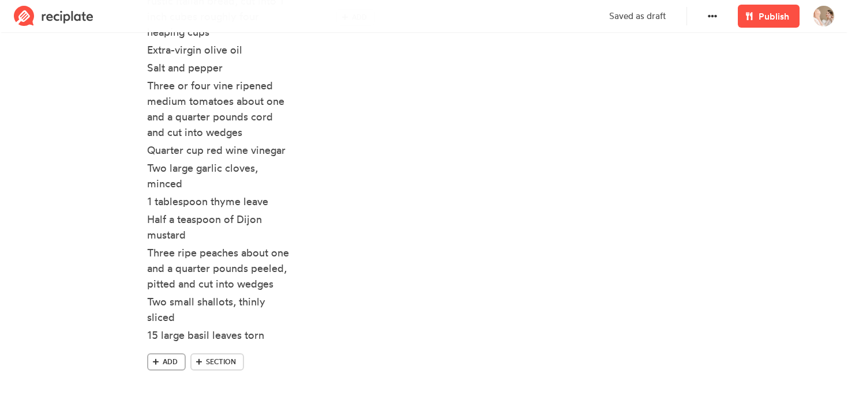
click at [167, 360] on span "Add" at bounding box center [170, 362] width 15 height 10
click at [128, 216] on section "Tomato and peach panzanella The Mediterranean dish Time Yield Click to upload a…" at bounding box center [424, 20] width 848 height 843
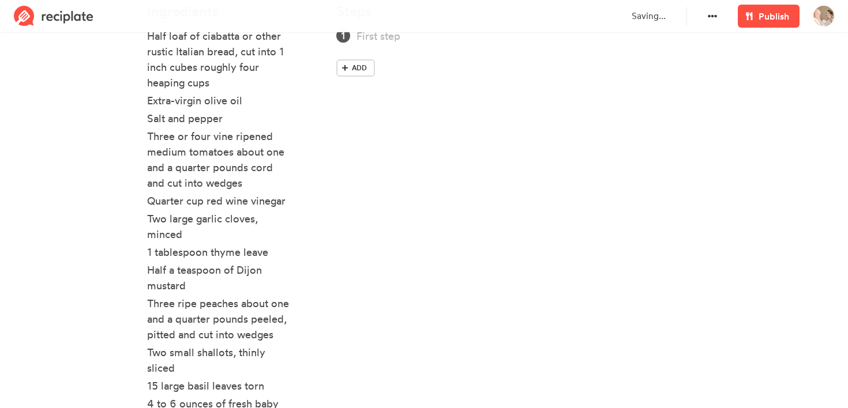
scroll to position [346, 0]
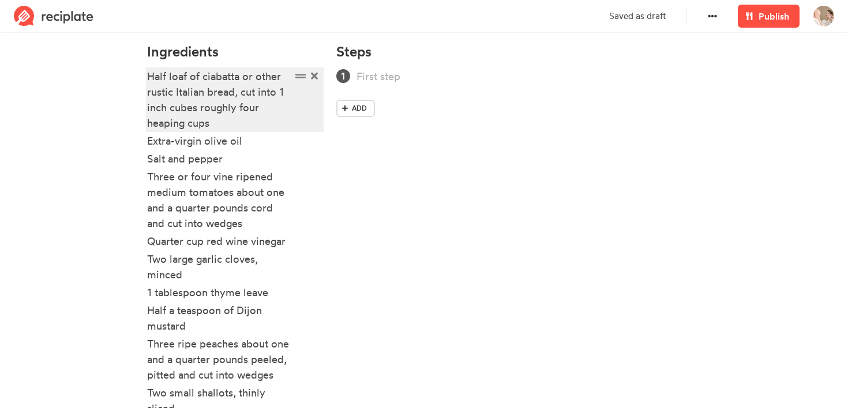
click at [156, 76] on div "Half loaf of ciabatta or other rustic Italian bread, cut into 1 inch cubes roug…" at bounding box center [219, 100] width 144 height 62
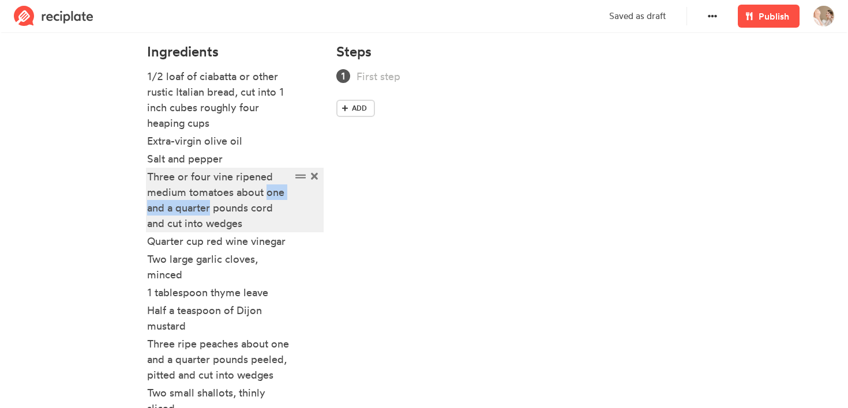
drag, startPoint x: 266, startPoint y: 194, endPoint x: 210, endPoint y: 204, distance: 56.1
click at [210, 204] on div "Three or four vine ripened medium tomatoes about one and a quarter pounds cord …" at bounding box center [219, 200] width 144 height 62
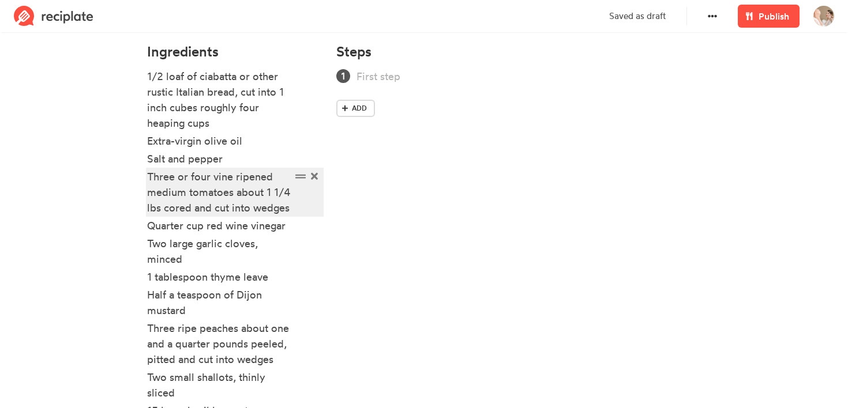
click at [159, 210] on div "Three or four vine ripened medium tomatoes about 1 1/4 lbs cored and cut into w…" at bounding box center [219, 192] width 144 height 47
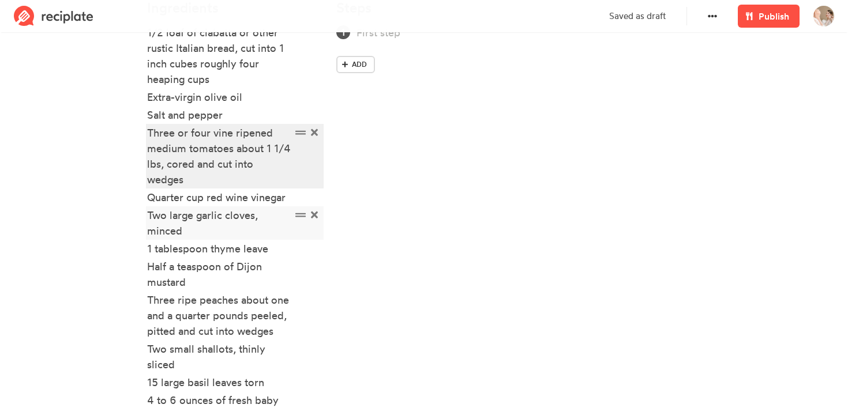
scroll to position [413, 0]
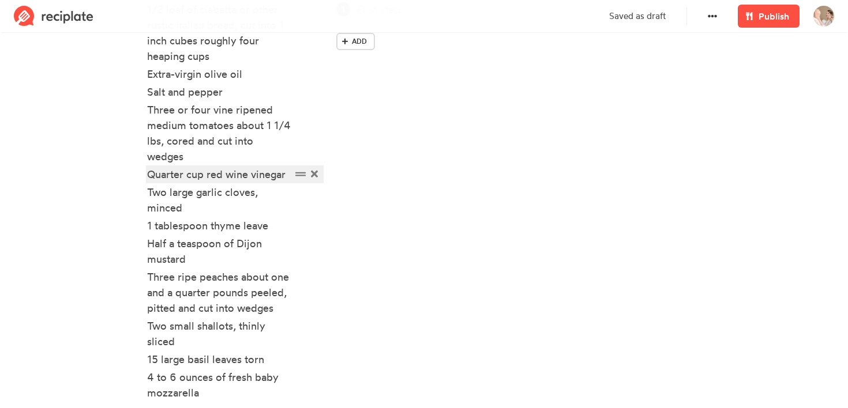
click at [166, 172] on div "Quarter cup red wine vinegar" at bounding box center [219, 175] width 144 height 16
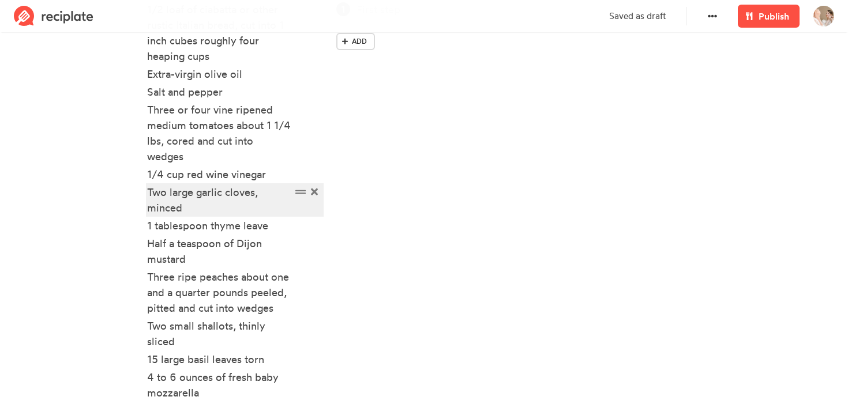
click at [153, 193] on div "Two large garlic cloves, minced" at bounding box center [219, 200] width 144 height 31
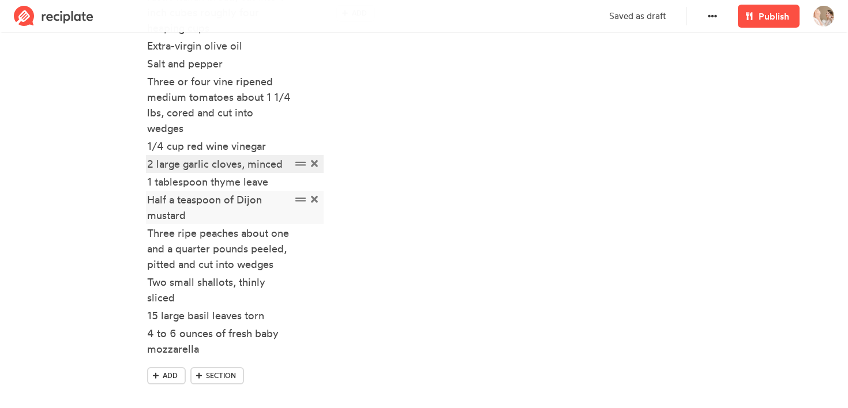
scroll to position [455, 0]
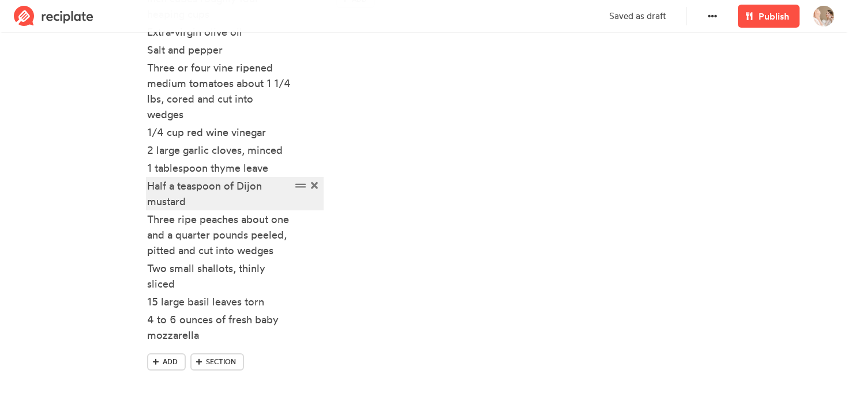
click at [157, 186] on div "Half a teaspoon of Dijon mustard" at bounding box center [219, 193] width 144 height 31
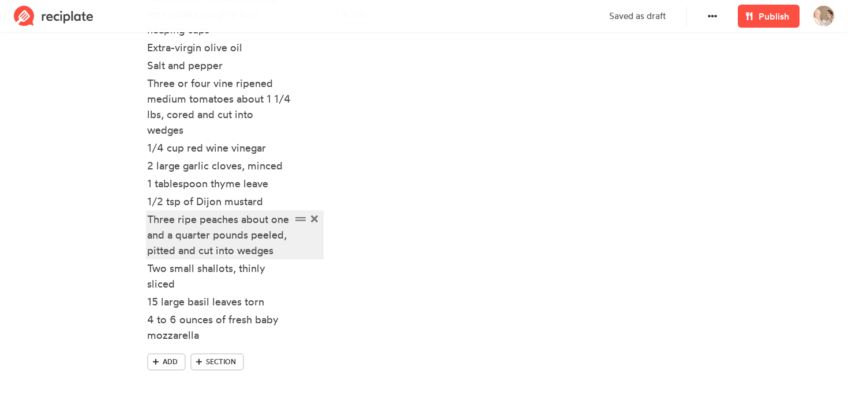
click at [164, 221] on div "Three ripe peaches about one and a quarter pounds peeled, pitted and cut into w…" at bounding box center [219, 235] width 144 height 47
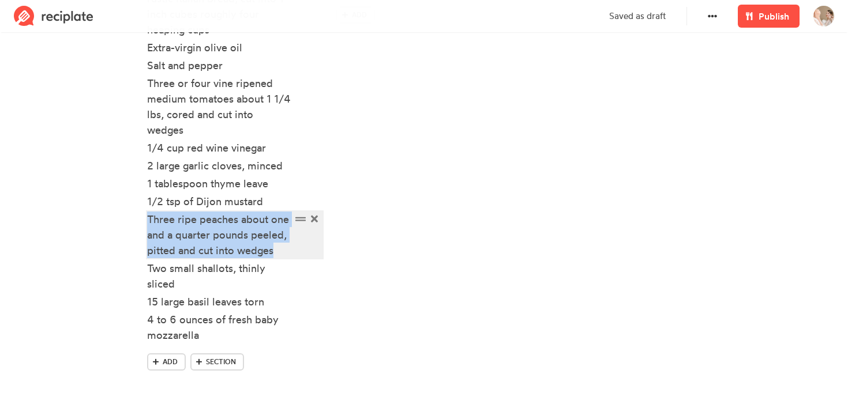
click at [164, 221] on div "Three ripe peaches about one and a quarter pounds peeled, pitted and cut into w…" at bounding box center [219, 235] width 144 height 47
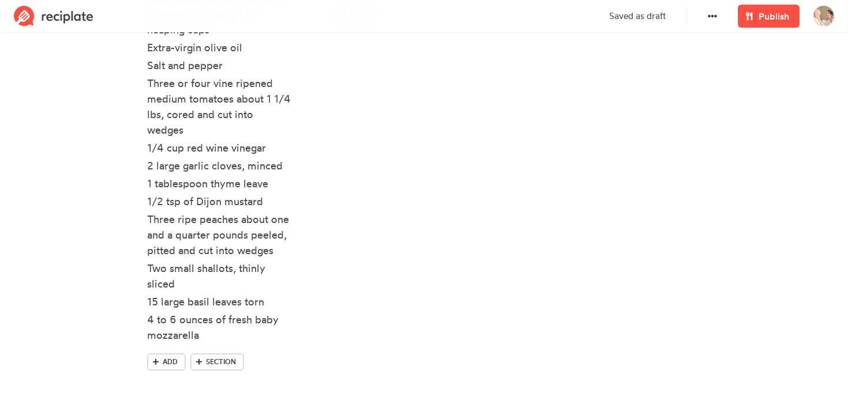
click at [449, 218] on div "Steps Add" at bounding box center [518, 171] width 378 height 456
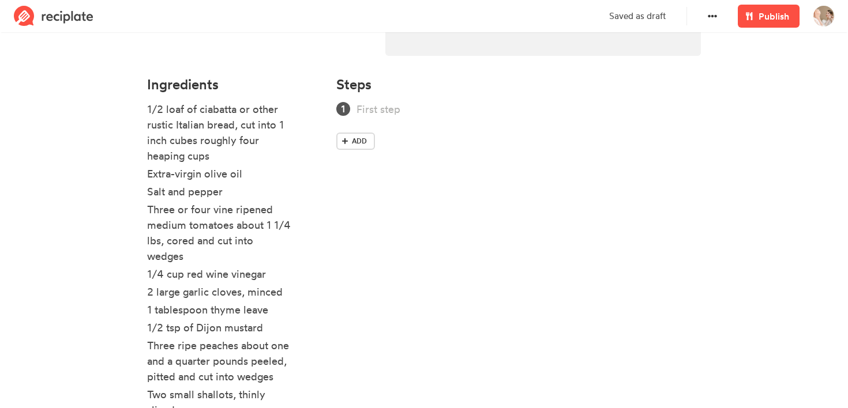
scroll to position [228, 0]
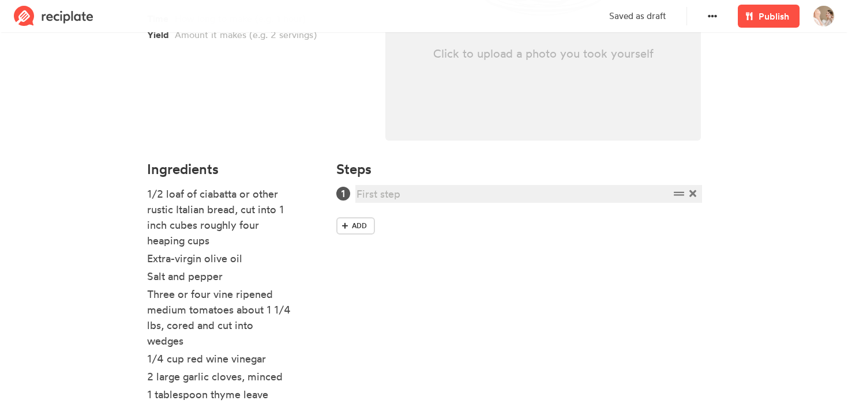
click at [385, 189] on div at bounding box center [512, 194] width 313 height 16
click at [393, 261] on div "Steps Position of rock in the center of the oven preheat the oven to 400° Add" at bounding box center [518, 383] width 378 height 456
click at [352, 238] on span "Add" at bounding box center [359, 241] width 15 height 10
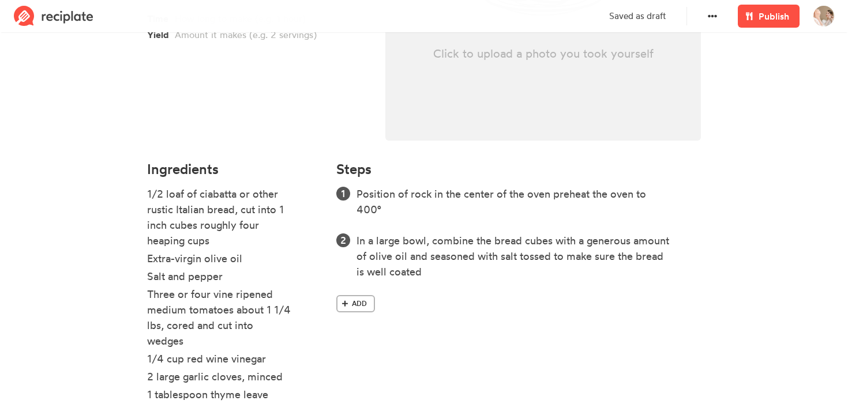
click at [367, 306] on link "Add" at bounding box center [355, 303] width 39 height 17
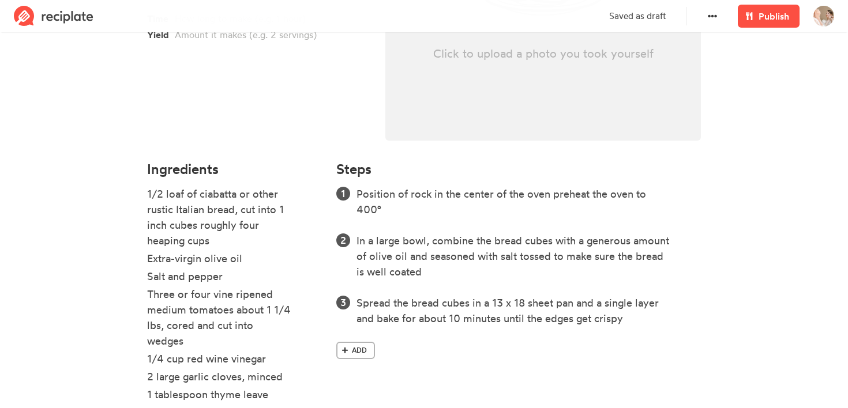
click at [358, 343] on link "Add" at bounding box center [355, 350] width 39 height 17
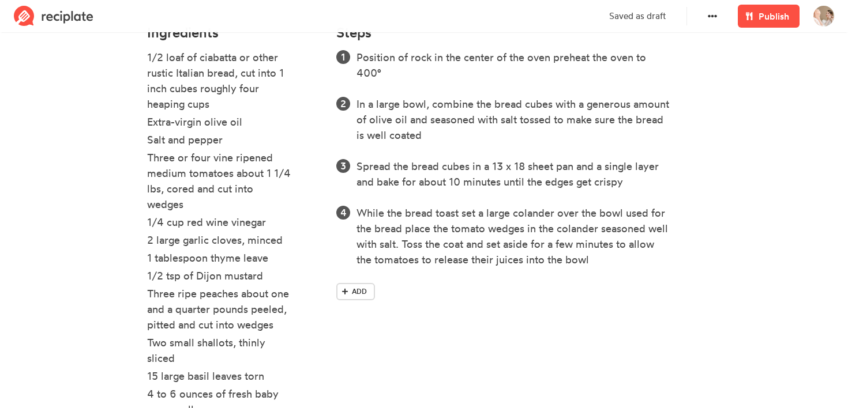
scroll to position [392, 0]
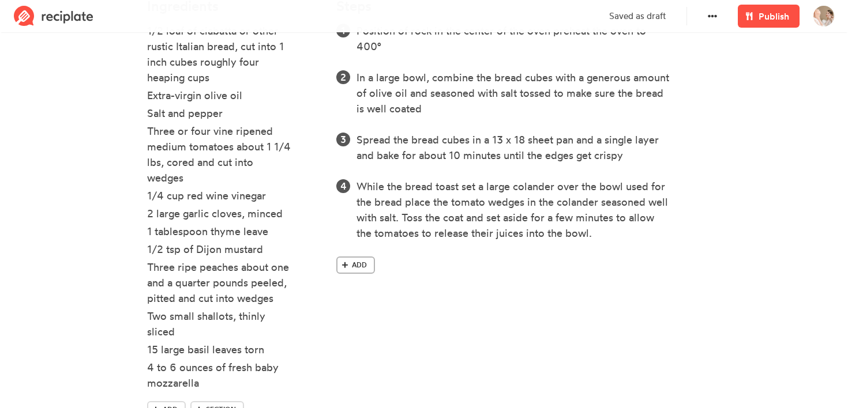
click at [359, 268] on span "Add" at bounding box center [359, 265] width 15 height 10
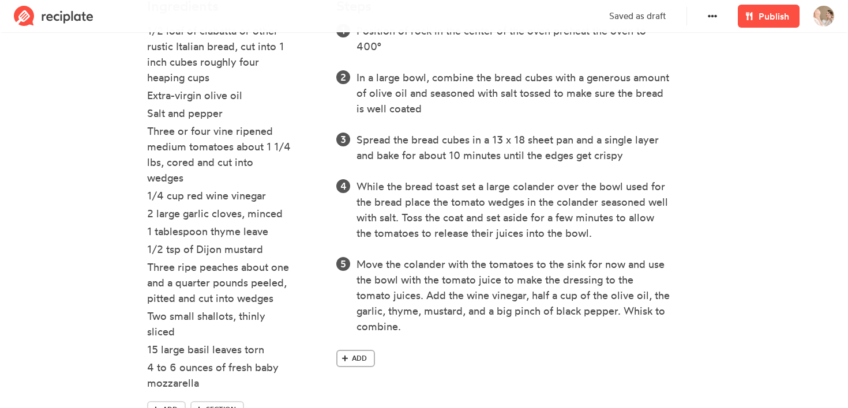
click at [352, 365] on link "Add" at bounding box center [355, 358] width 39 height 17
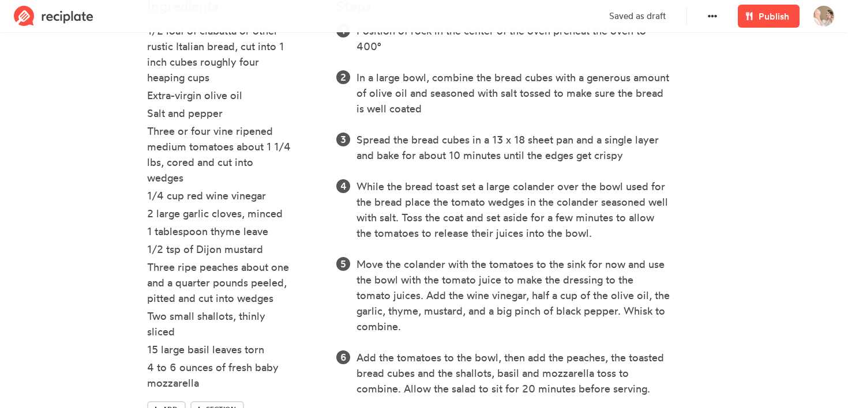
scroll to position [443, 0]
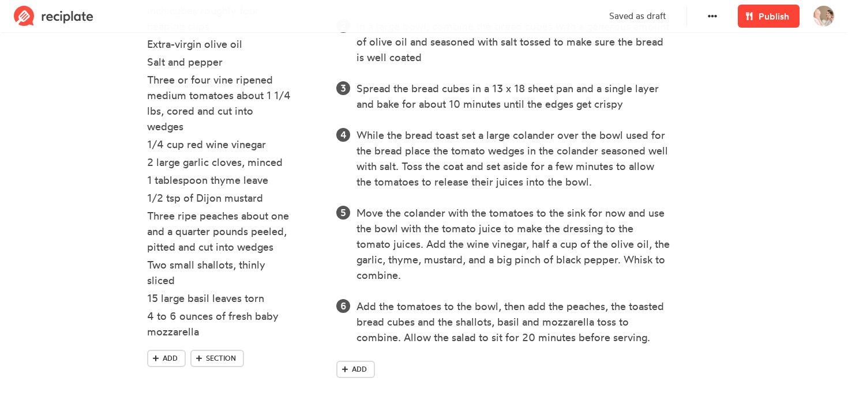
click at [768, 14] on span "Publish" at bounding box center [773, 16] width 31 height 14
click at [768, 17] on span "Publish" at bounding box center [773, 16] width 31 height 14
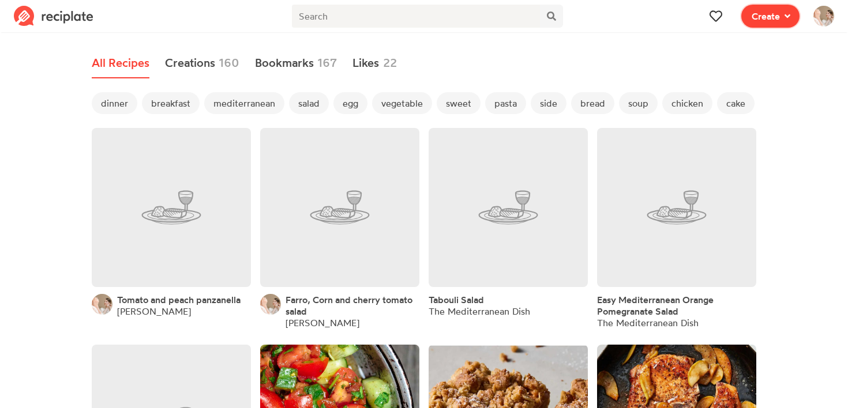
click at [780, 25] on button "Create" at bounding box center [770, 16] width 58 height 23
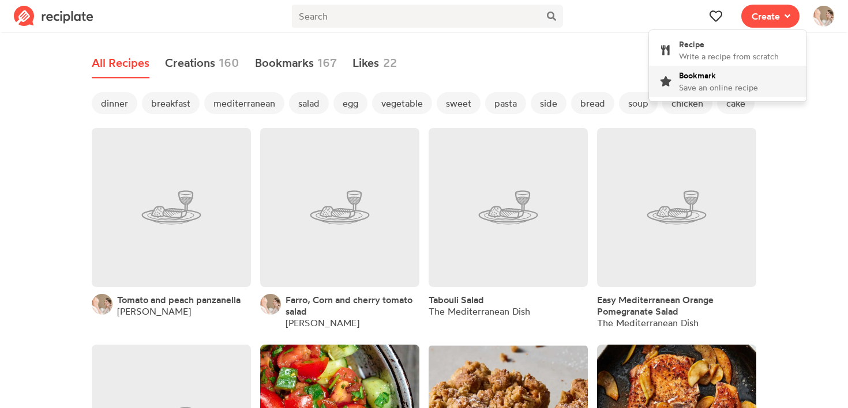
click at [707, 81] on div "Bookmark Save an online recipe" at bounding box center [718, 81] width 79 height 24
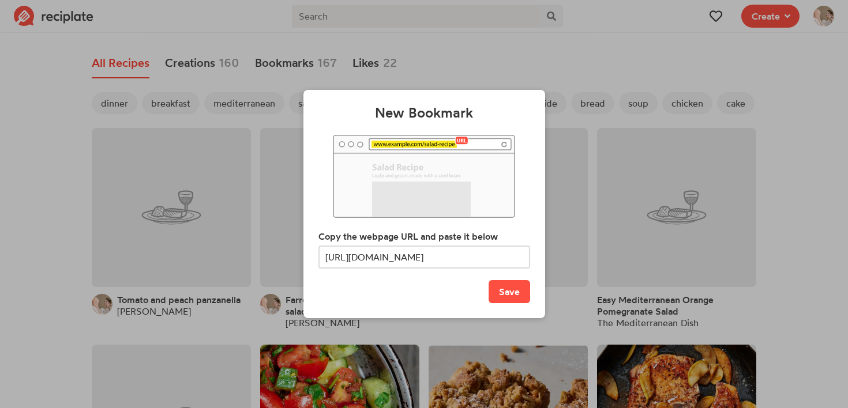
scroll to position [0, 106]
type input "[URL][DOMAIN_NAME]"
click at [488, 280] on button "Save" at bounding box center [509, 291] width 42 height 23
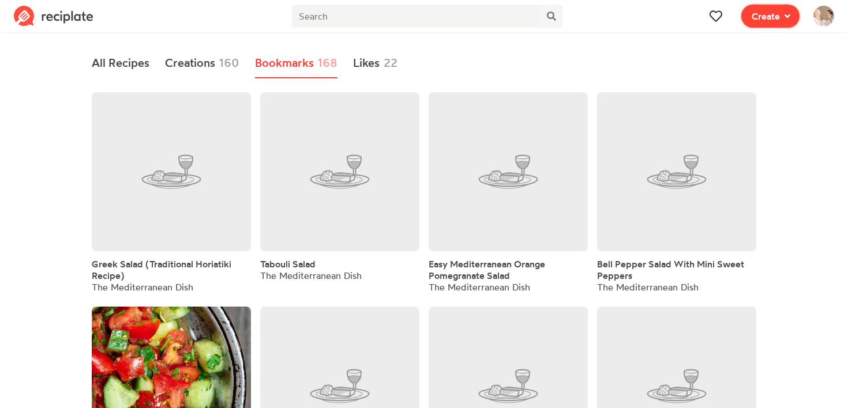
click at [774, 23] on button "Create" at bounding box center [770, 16] width 58 height 23
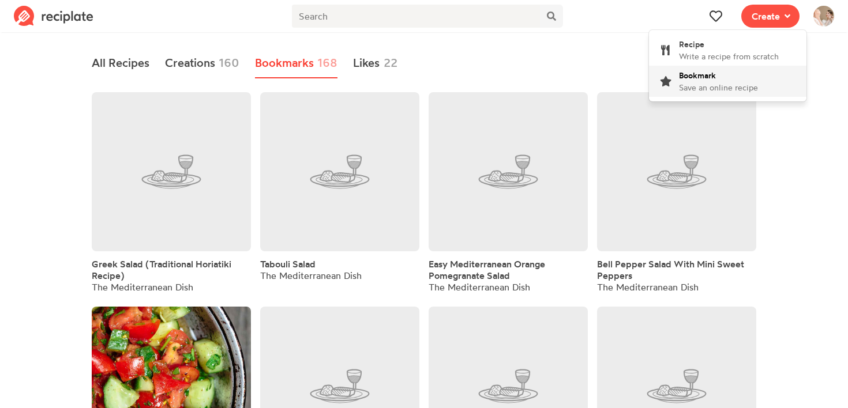
click at [737, 77] on div "Bookmark Save an online recipe" at bounding box center [718, 81] width 79 height 24
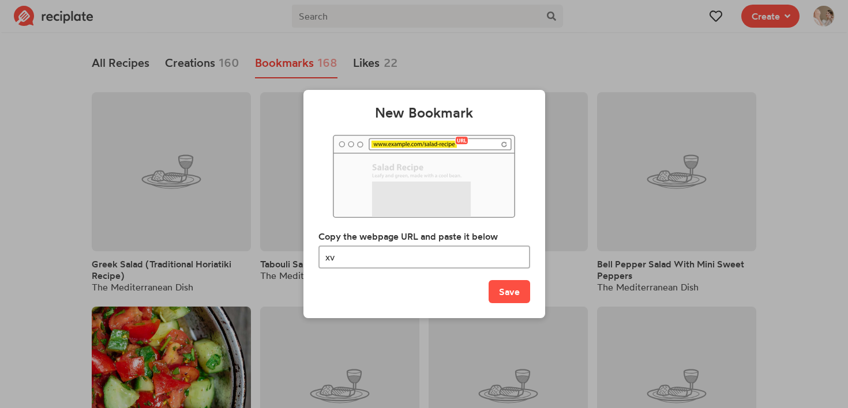
type input "x"
type input "[URL][DOMAIN_NAME]"
click at [506, 290] on button "Save" at bounding box center [509, 291] width 42 height 23
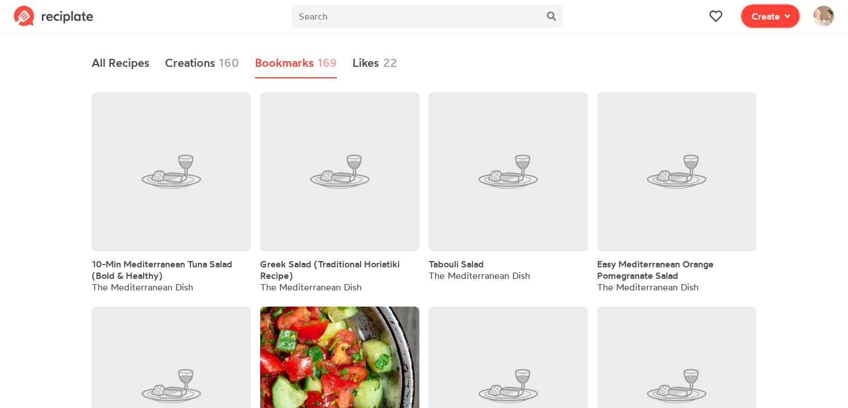
click at [761, 24] on button "Create" at bounding box center [770, 16] width 58 height 23
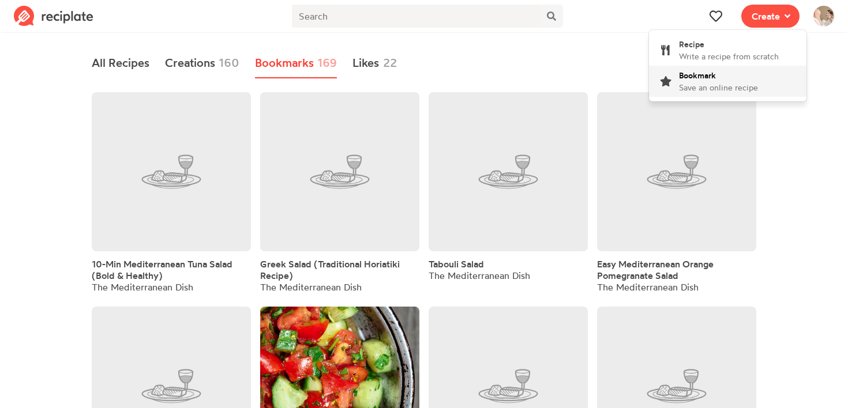
click at [738, 73] on div "Bookmark Save an online recipe" at bounding box center [718, 81] width 79 height 24
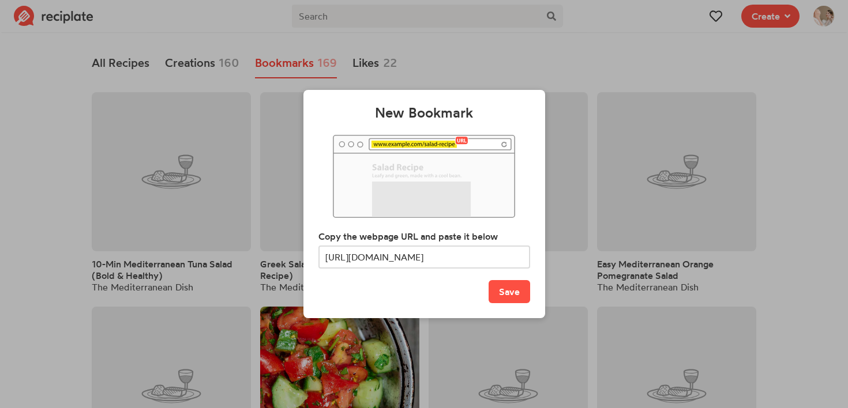
scroll to position [0, 57]
type input "[URL][DOMAIN_NAME]"
click at [505, 302] on button "Save" at bounding box center [509, 291] width 42 height 23
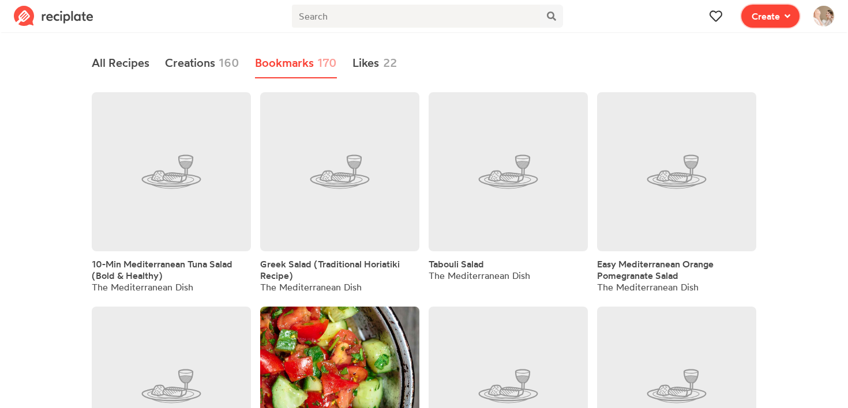
click at [773, 20] on span "Create" at bounding box center [765, 16] width 28 height 14
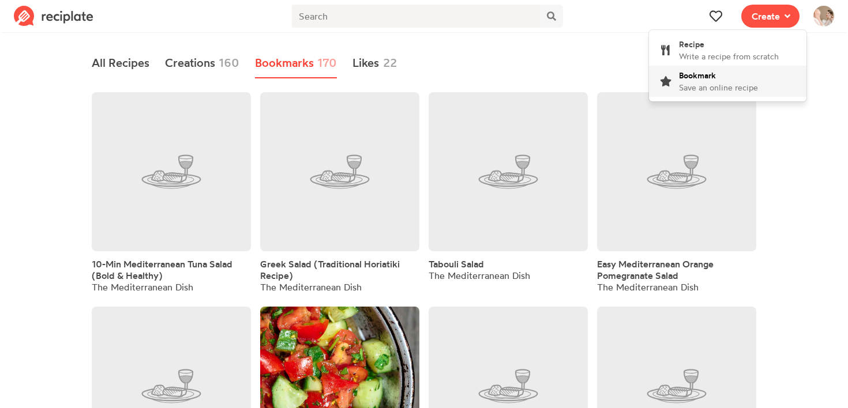
click at [724, 86] on span "Save an online recipe" at bounding box center [718, 87] width 79 height 10
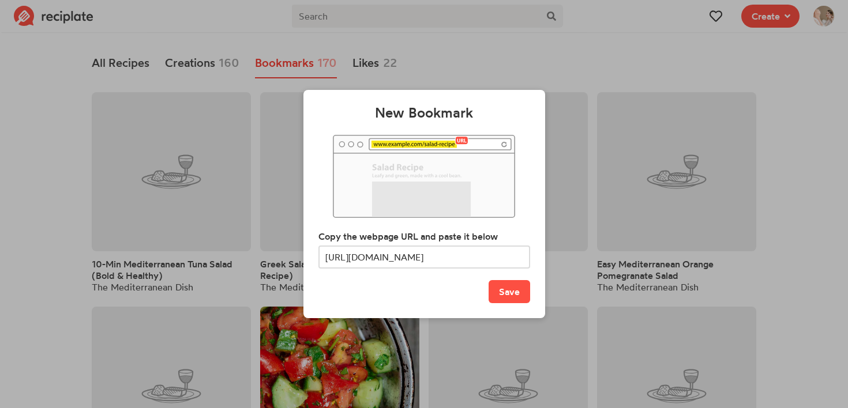
scroll to position [0, 137]
type input "[URL][DOMAIN_NAME]"
click at [397, 243] on div "Copy the webpage URL and paste it below [URL][DOMAIN_NAME]" at bounding box center [424, 249] width 212 height 39
click at [493, 294] on button "Save" at bounding box center [509, 291] width 42 height 23
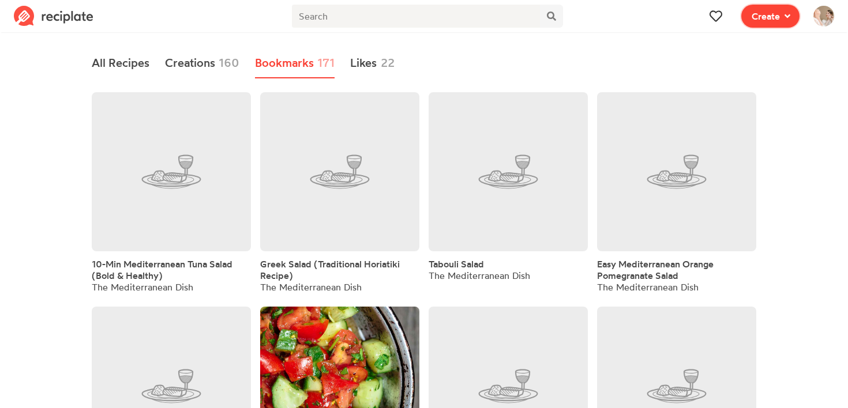
click at [750, 26] on button "Create" at bounding box center [770, 16] width 58 height 23
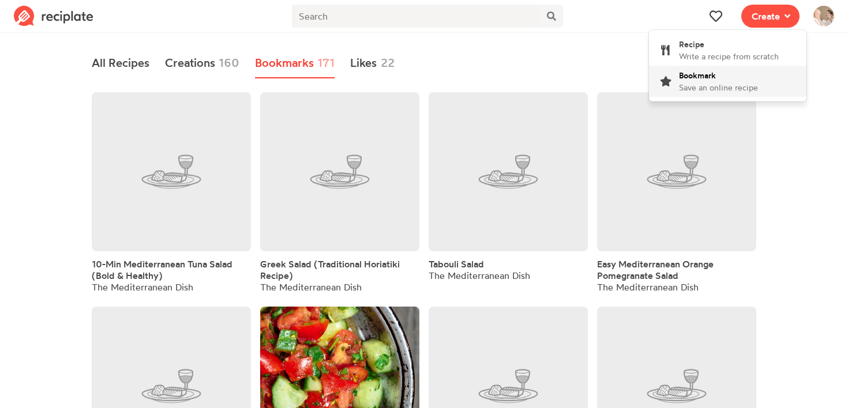
click at [711, 83] on span "Save an online recipe" at bounding box center [718, 87] width 79 height 10
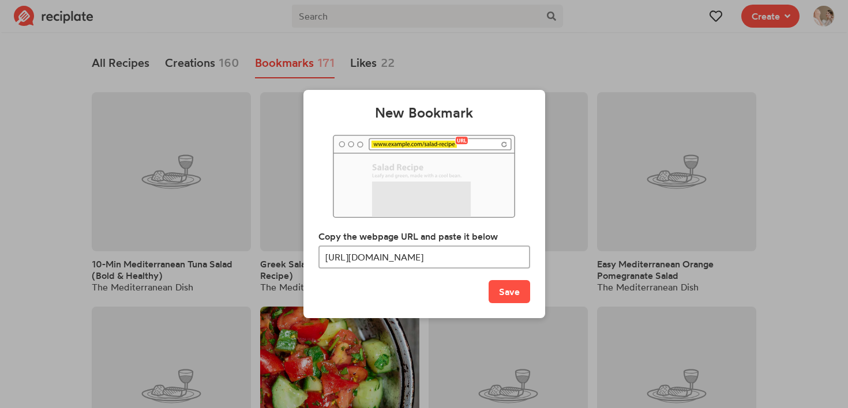
scroll to position [0, 106]
click at [459, 264] on input "[URL][DOMAIN_NAME]" at bounding box center [424, 257] width 212 height 23
type input "[URL][DOMAIN_NAME]"
click at [516, 285] on button "Save" at bounding box center [509, 291] width 42 height 23
